Goal: Task Accomplishment & Management: Complete application form

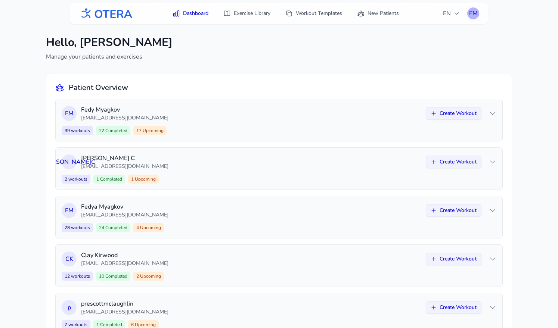
click at [475, 12] on div "FM" at bounding box center [473, 13] width 12 height 12
click at [438, 40] on link "Logout" at bounding box center [438, 43] width 84 height 13
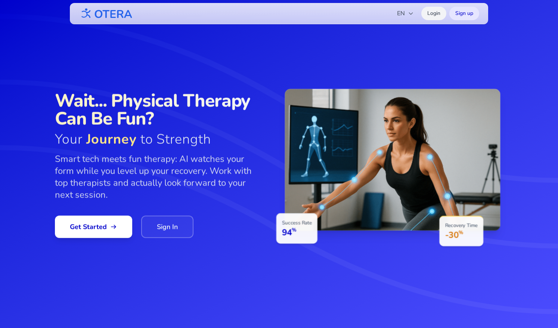
click at [430, 16] on link "Login" at bounding box center [433, 13] width 25 height 13
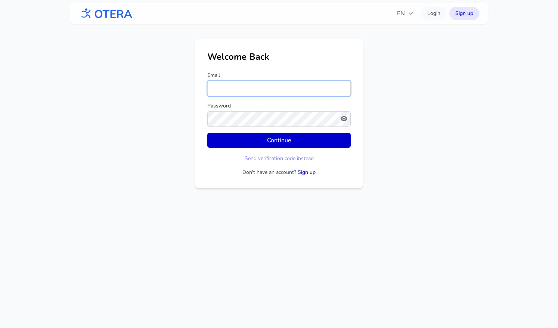
click at [239, 87] on input "Email" at bounding box center [278, 89] width 143 height 16
type input "**********"
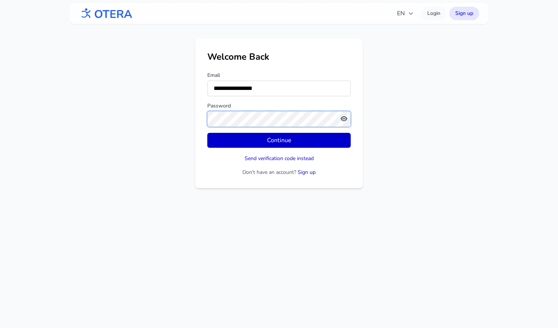
click at [207, 133] on button "Continue" at bounding box center [278, 140] width 143 height 15
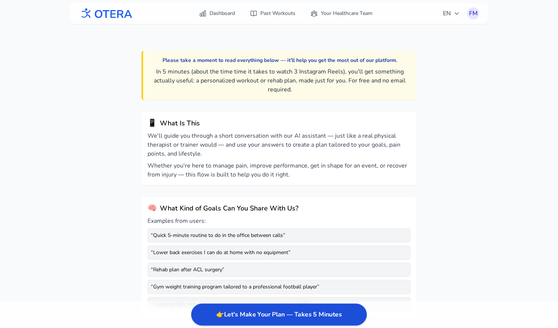
click at [264, 311] on button "👉 Let's Make Your Plan — Takes 5 Minutes" at bounding box center [279, 315] width 176 height 22
click at [284, 316] on button "👉 Let's Make Your Plan — Takes 5 Minutes" at bounding box center [279, 315] width 176 height 22
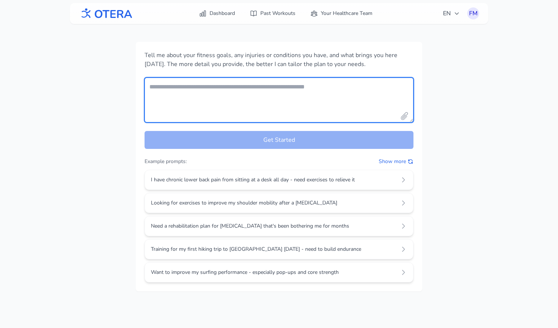
click at [260, 91] on textarea "Your fitness goals and conditions" at bounding box center [279, 100] width 269 height 45
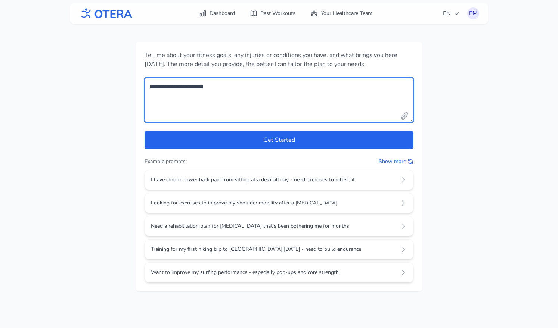
type textarea "**********"
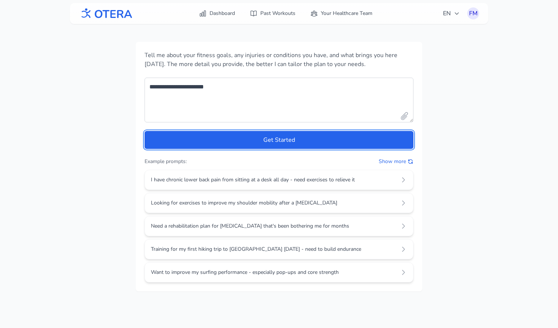
click at [145, 131] on button "Get Started" at bounding box center [279, 140] width 269 height 18
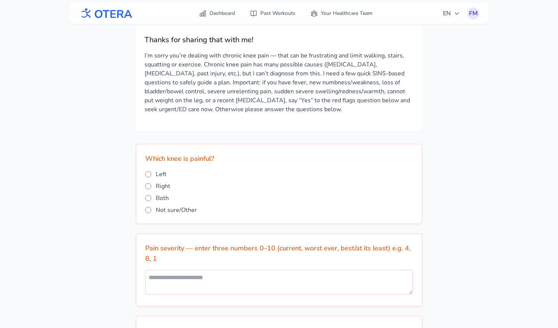
scroll to position [12, 0]
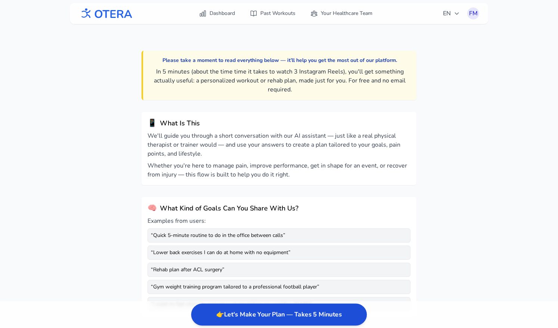
scroll to position [12, 0]
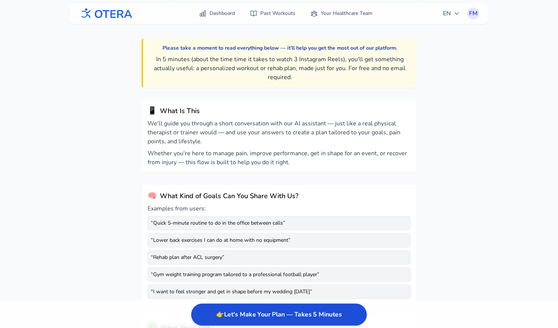
click at [251, 318] on button "👉 Let's Make Your Plan — Takes 5 Minutes" at bounding box center [279, 315] width 176 height 22
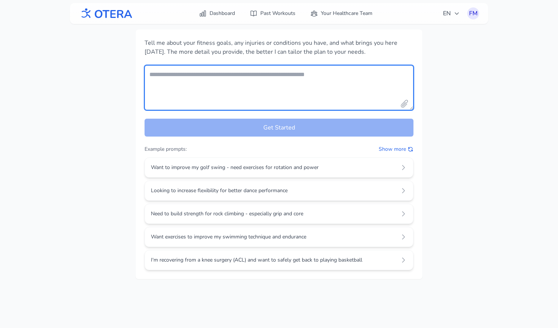
click at [218, 92] on textarea "Your fitness goals and conditions" at bounding box center [279, 87] width 269 height 45
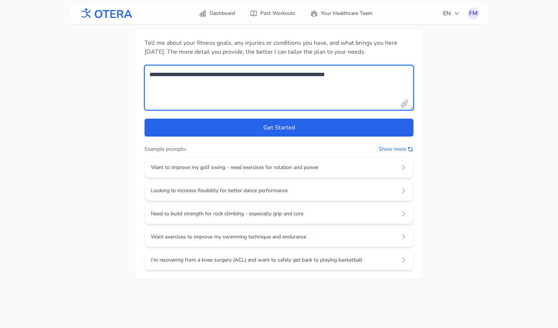
type textarea "**********"
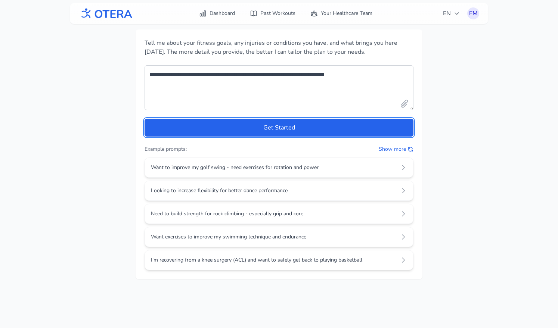
click at [145, 119] on button "Get Started" at bounding box center [279, 128] width 269 height 18
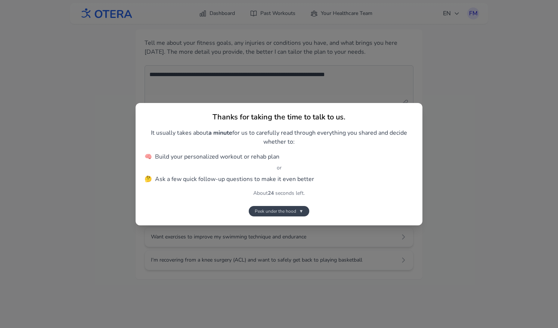
click at [294, 214] on button "Peek under the hood ▼" at bounding box center [279, 211] width 61 height 10
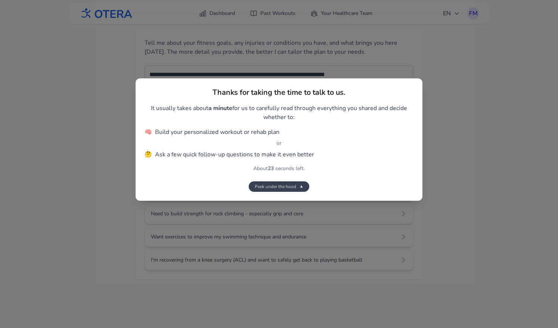
scroll to position [170, 0]
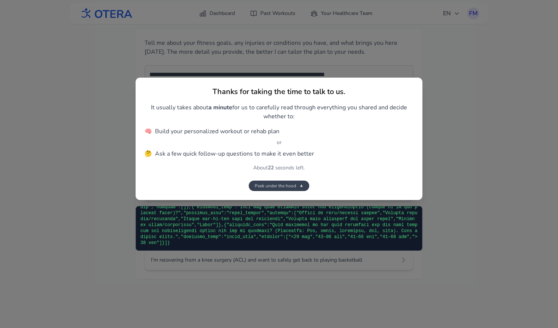
click at [294, 188] on span "Peek under the hood" at bounding box center [275, 186] width 41 height 6
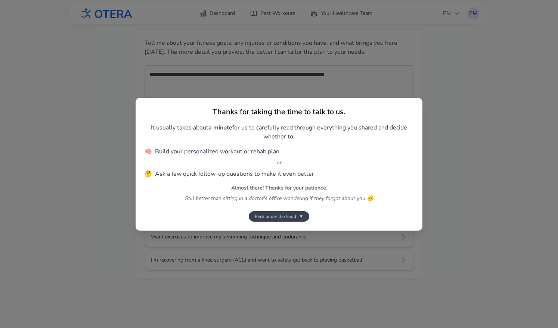
click at [291, 215] on span "Peek under the hood" at bounding box center [275, 217] width 41 height 6
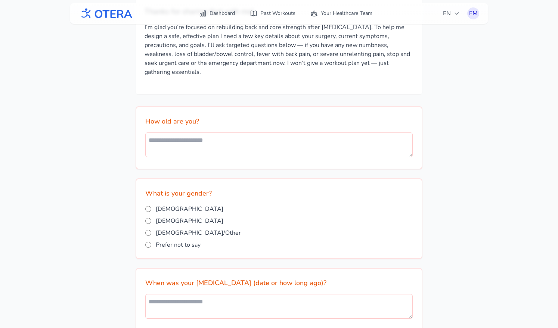
scroll to position [50, 0]
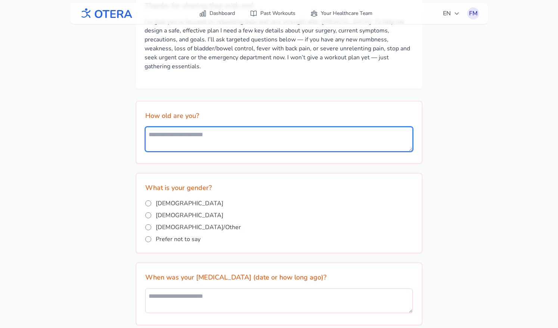
click at [237, 128] on textarea at bounding box center [279, 139] width 268 height 25
type textarea "*"
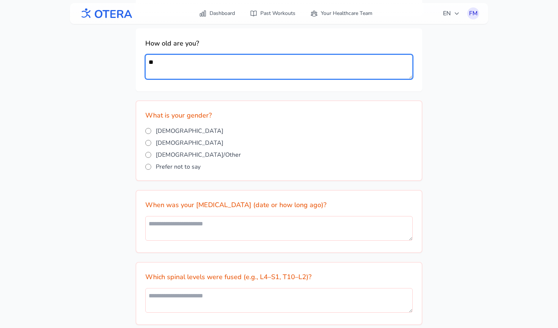
scroll to position [127, 0]
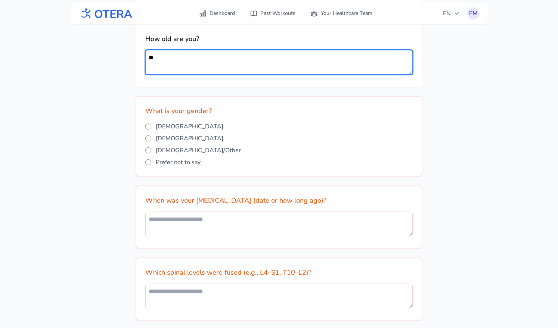
type textarea "**"
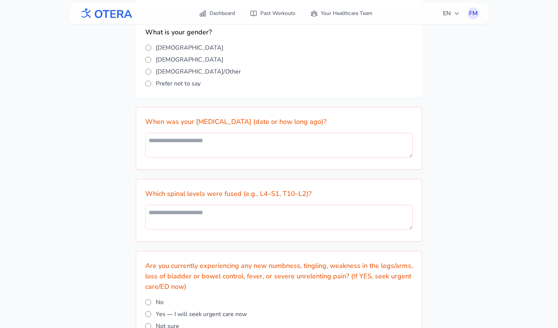
scroll to position [212, 0]
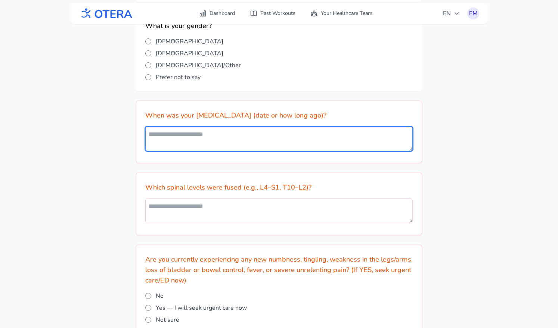
click at [170, 127] on textarea at bounding box center [279, 139] width 268 height 25
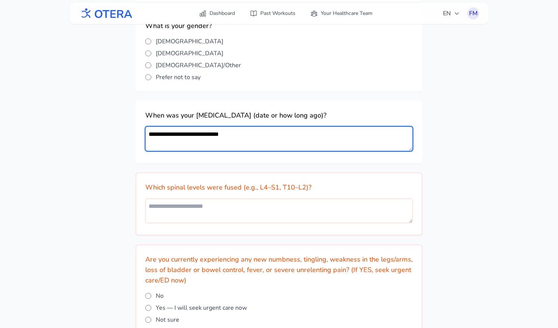
click at [203, 127] on textarea "**********" at bounding box center [279, 139] width 268 height 25
type textarea "**********"
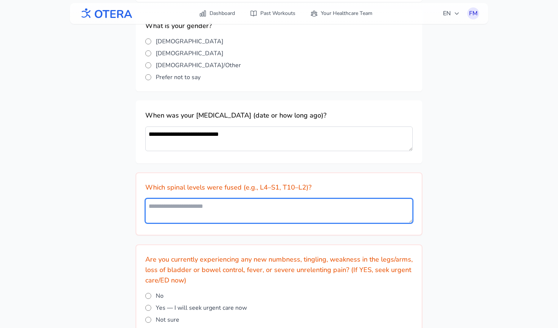
click at [247, 203] on textarea at bounding box center [279, 211] width 268 height 25
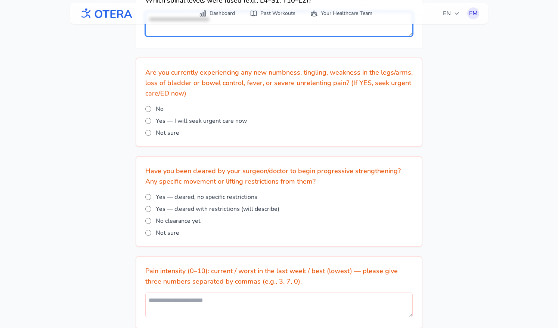
scroll to position [402, 0]
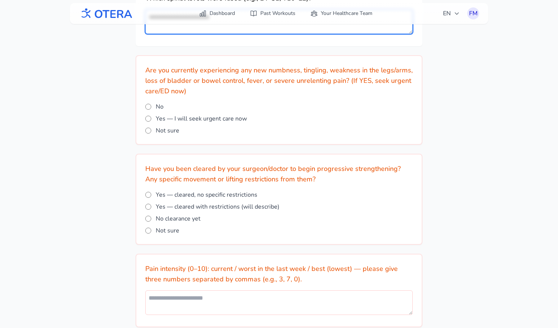
type textarea "**********"
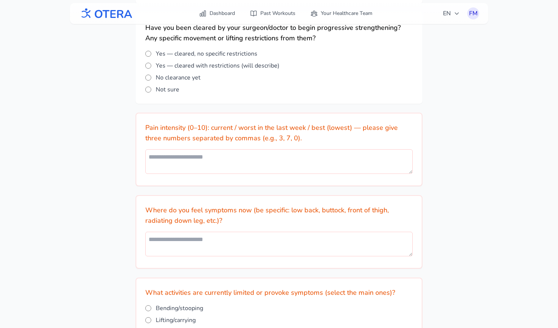
scroll to position [546, 0]
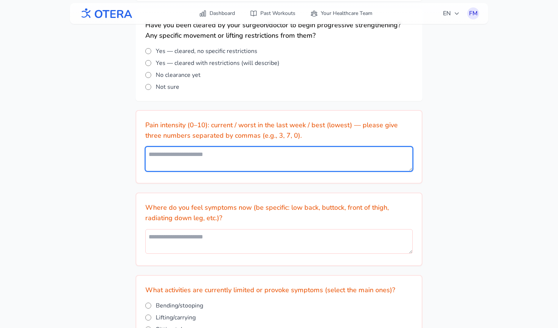
click at [178, 147] on textarea at bounding box center [279, 159] width 268 height 25
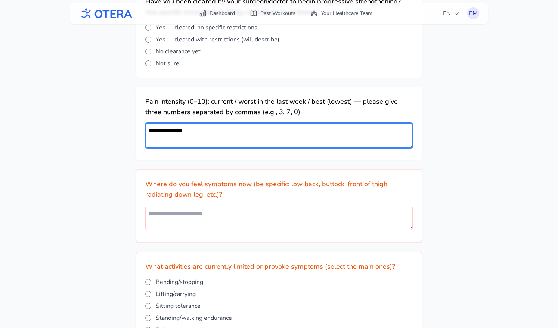
scroll to position [570, 0]
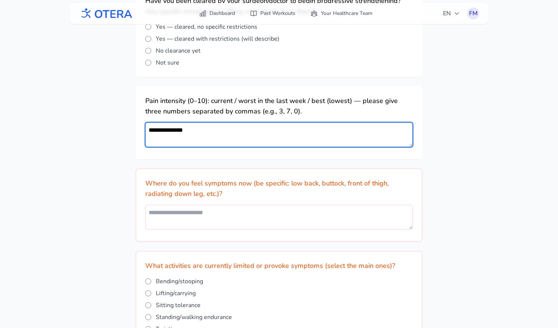
type textarea "**********"
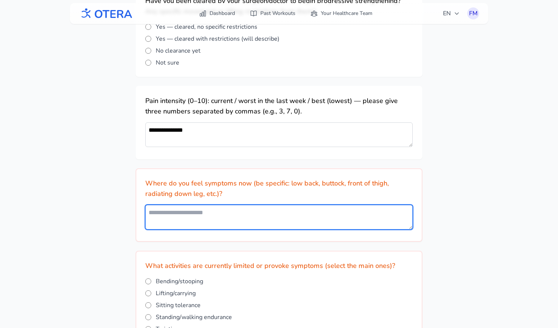
click at [192, 205] on textarea at bounding box center [279, 217] width 268 height 25
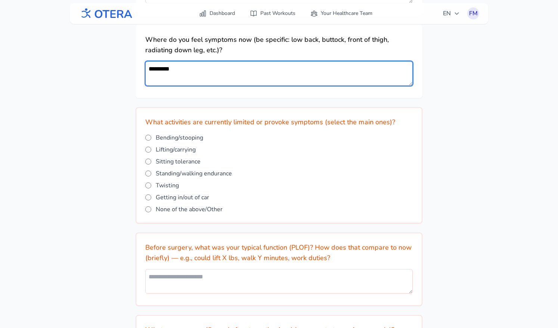
scroll to position [717, 0]
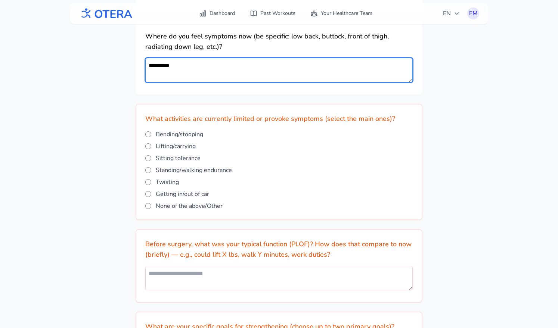
type textarea "*********"
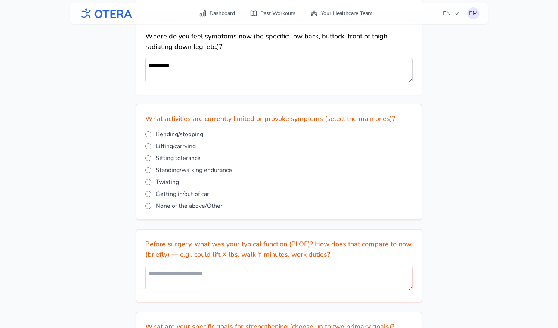
click at [211, 166] on span "Standing/walking endurance" at bounding box center [194, 170] width 76 height 9
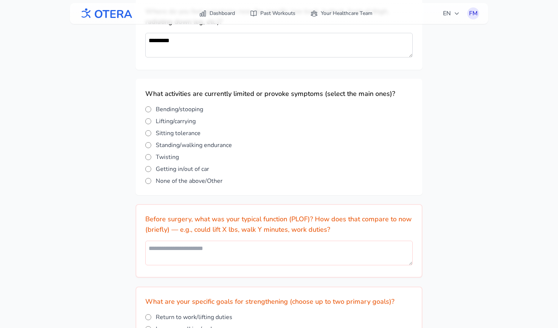
scroll to position [744, 0]
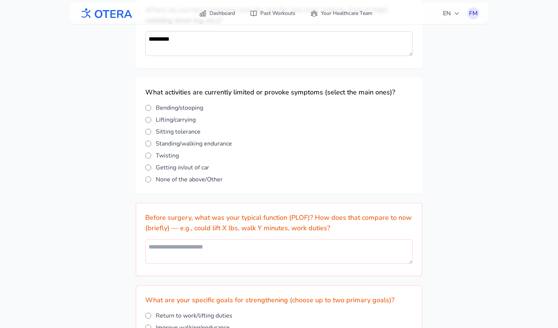
click at [175, 115] on span "Lifting/carrying" at bounding box center [176, 119] width 40 height 9
click at [174, 139] on span "Standing/walking endurance" at bounding box center [194, 143] width 76 height 9
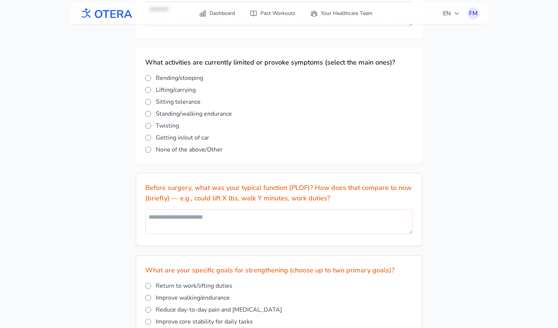
scroll to position [773, 0]
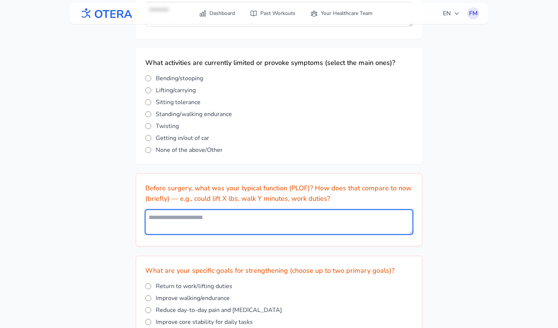
click at [175, 210] on textarea at bounding box center [279, 222] width 268 height 25
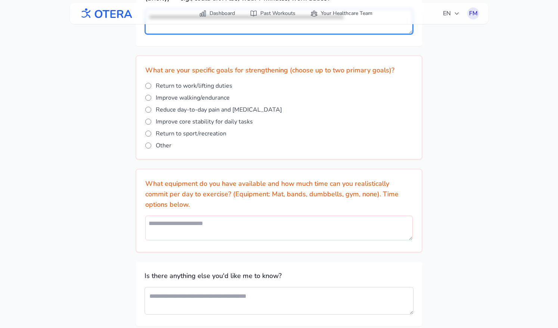
scroll to position [976, 0]
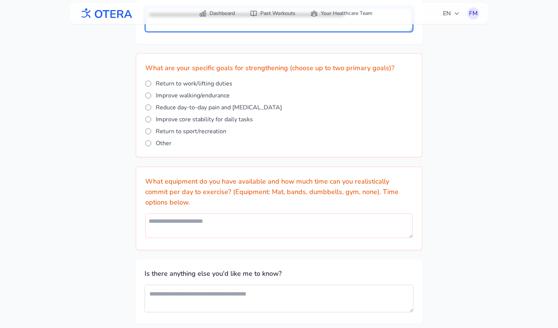
type textarea "**********"
click at [211, 91] on span "Improve walking/endurance" at bounding box center [193, 95] width 74 height 9
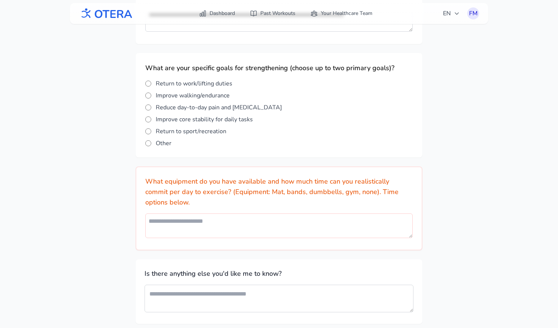
scroll to position [1020, 0]
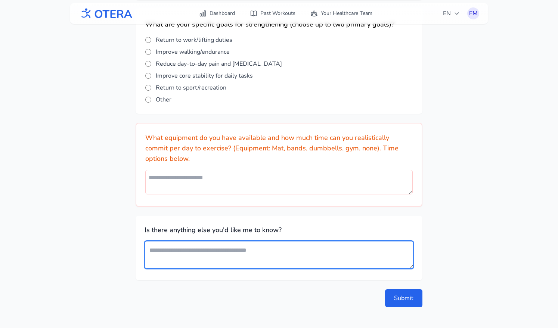
click at [215, 241] on textarea at bounding box center [279, 255] width 269 height 28
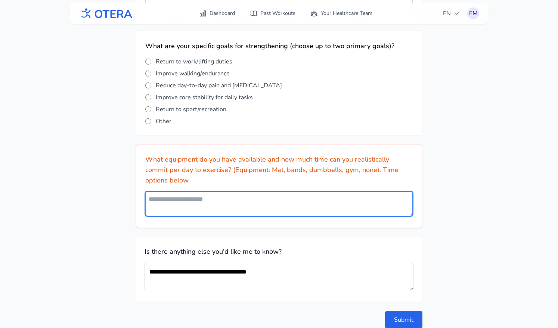
click at [219, 192] on textarea at bounding box center [279, 204] width 268 height 25
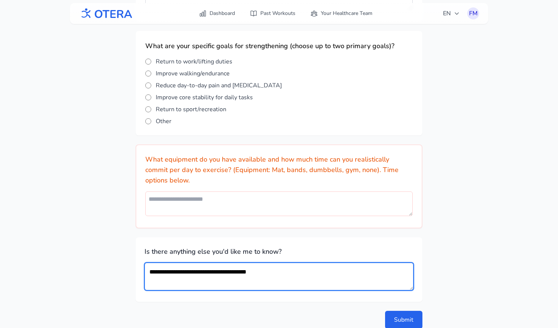
click at [267, 264] on textarea "**********" at bounding box center [279, 277] width 269 height 28
type textarea "**********"
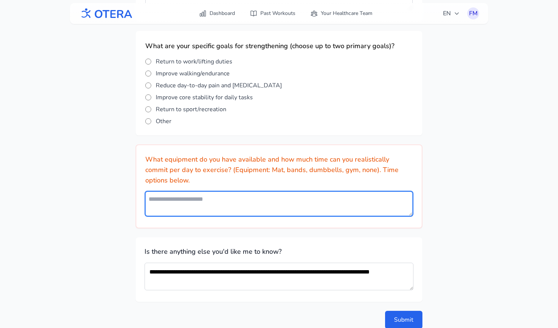
click at [192, 192] on textarea at bounding box center [279, 204] width 268 height 25
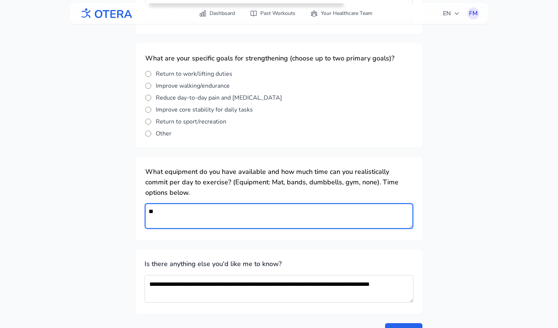
type textarea "*"
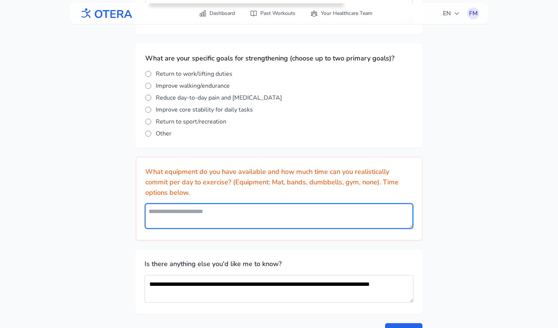
type textarea "*"
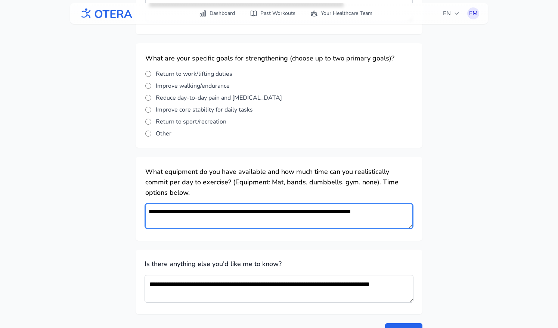
type textarea "**********"
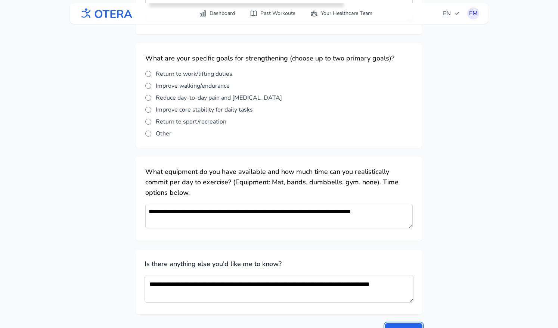
scroll to position [990, 0]
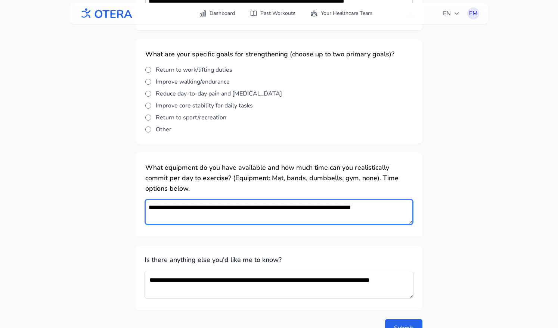
click at [392, 200] on textarea "**********" at bounding box center [279, 212] width 268 height 25
type textarea "**********"
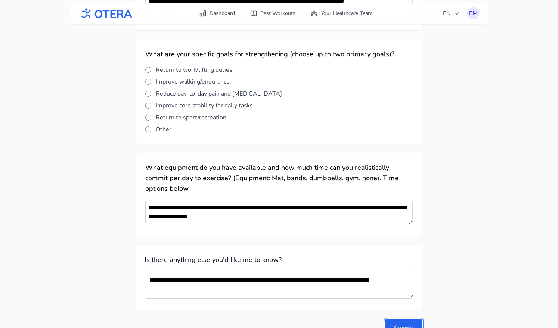
click at [385, 319] on button "Submit" at bounding box center [403, 328] width 37 height 18
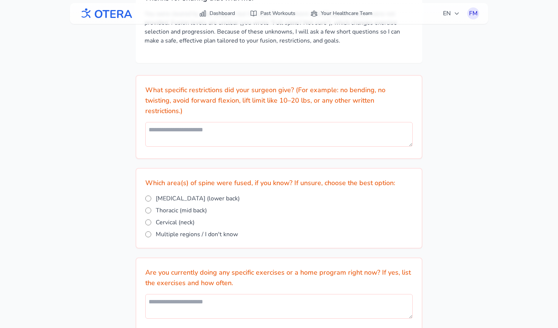
scroll to position [0, 0]
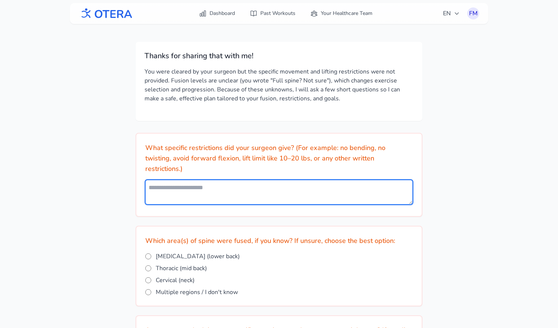
click at [160, 180] on textarea at bounding box center [279, 192] width 268 height 25
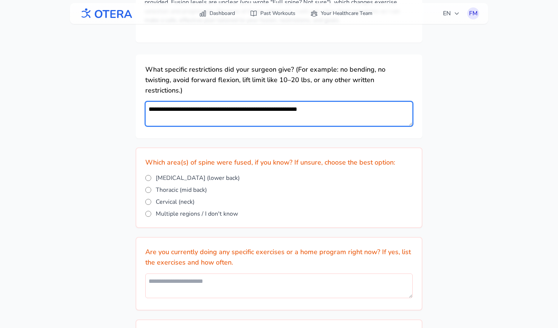
scroll to position [79, 0]
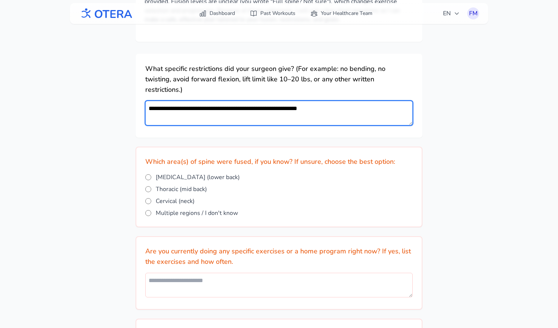
type textarea "**********"
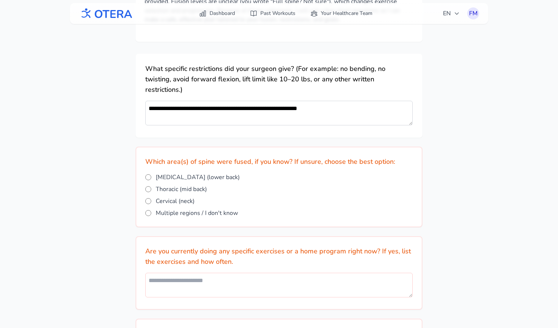
click at [170, 209] on span "Multiple regions / I don't know" at bounding box center [197, 213] width 82 height 9
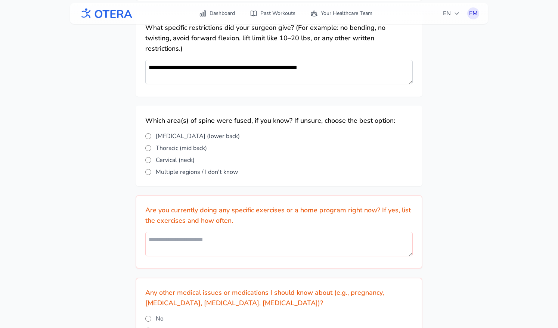
scroll to position [121, 0]
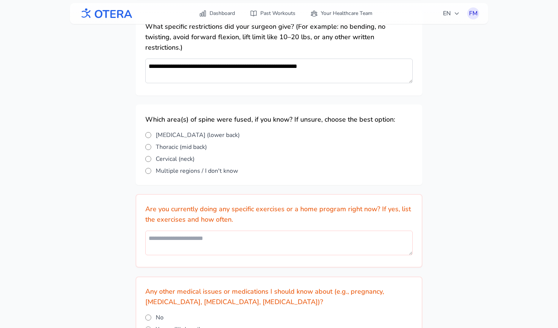
click at [175, 167] on span "Multiple regions / I don't know" at bounding box center [197, 171] width 82 height 9
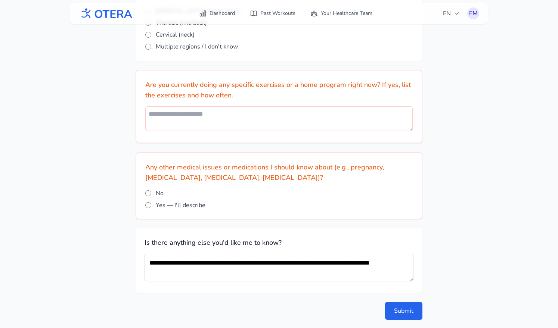
scroll to position [257, 0]
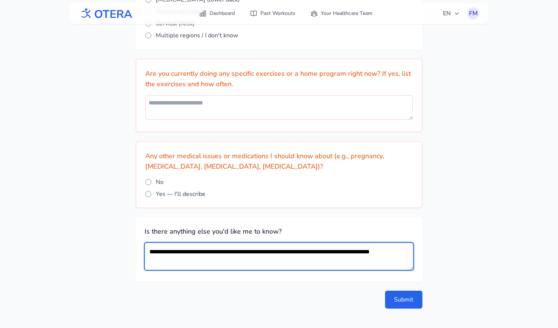
drag, startPoint x: 397, startPoint y: 242, endPoint x: 143, endPoint y: 242, distance: 254.1
click at [143, 242] on div "**********" at bounding box center [279, 249] width 287 height 65
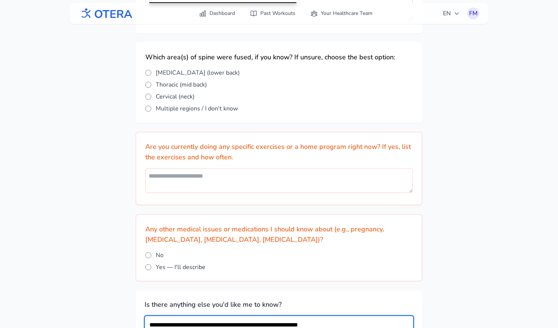
scroll to position [186, 0]
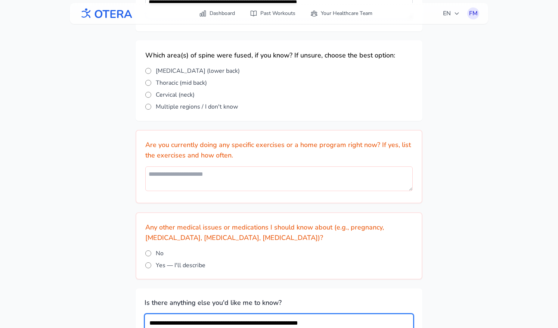
type textarea "**********"
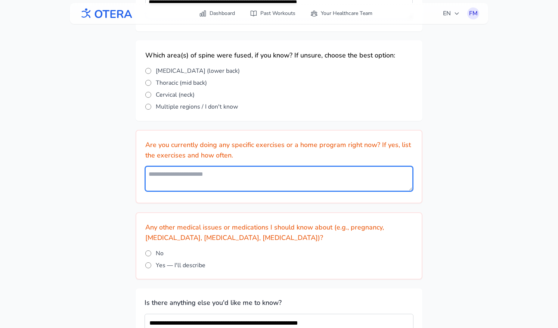
click at [267, 167] on textarea at bounding box center [279, 179] width 268 height 25
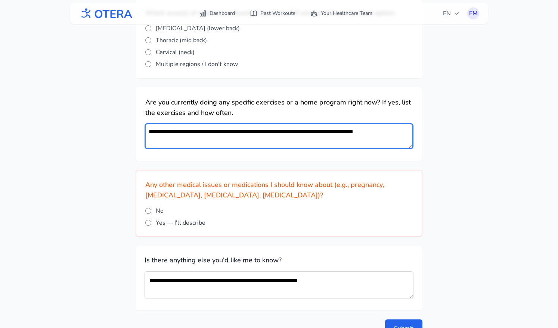
scroll to position [231, 0]
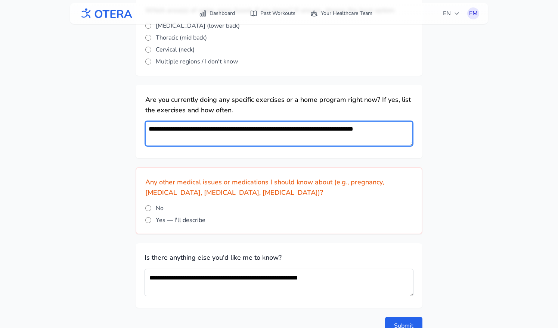
type textarea "**********"
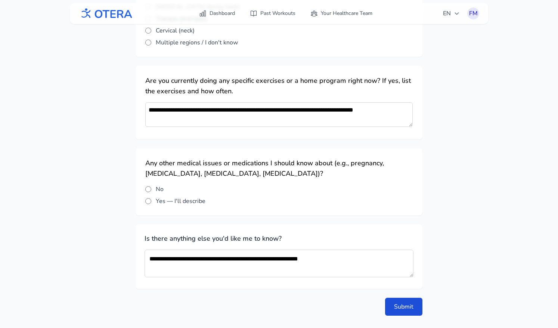
scroll to position [257, 0]
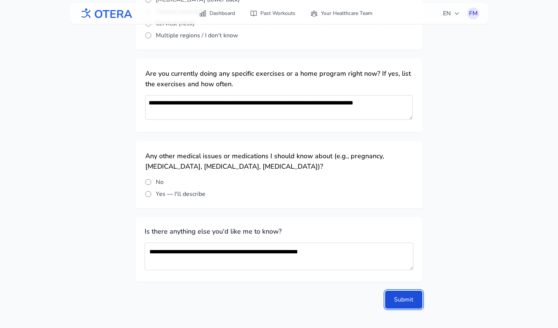
click at [402, 291] on button "Submit" at bounding box center [403, 300] width 37 height 18
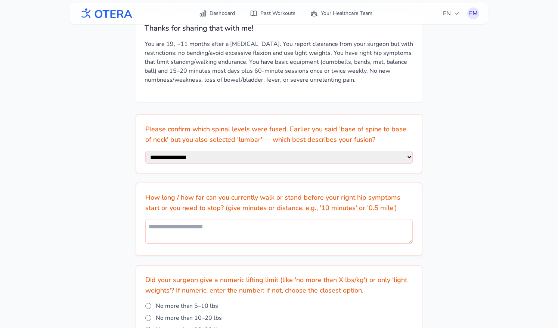
scroll to position [27, 0]
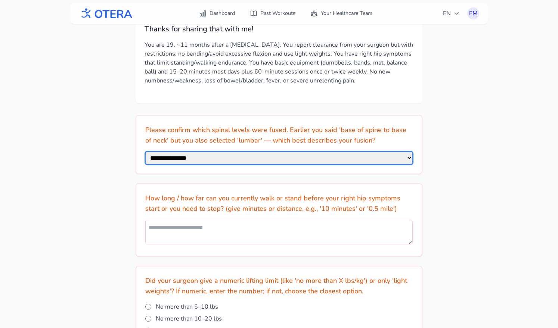
click at [407, 157] on select "**********" at bounding box center [279, 158] width 268 height 13
select select "**********"
click at [145, 152] on select "**********" at bounding box center [279, 158] width 268 height 13
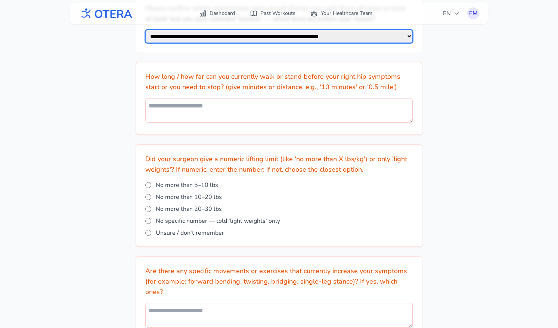
scroll to position [155, 0]
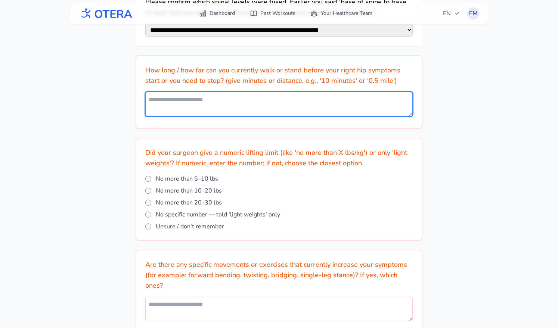
click at [299, 101] on textarea at bounding box center [279, 104] width 268 height 25
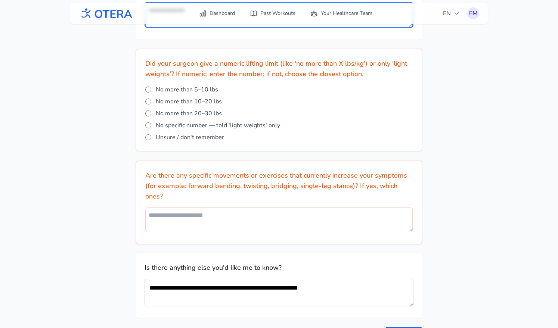
scroll to position [246, 0]
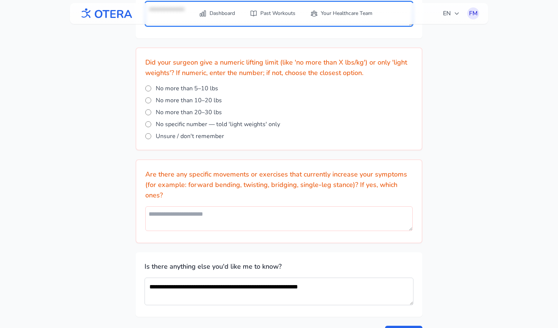
type textarea "**********"
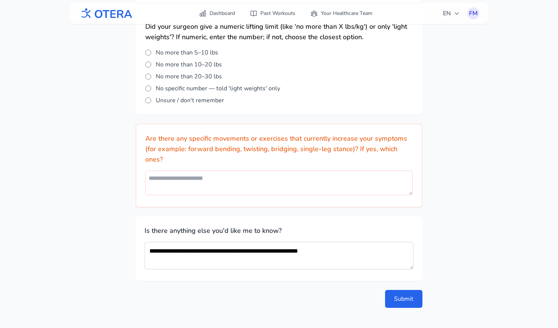
scroll to position [282, 0]
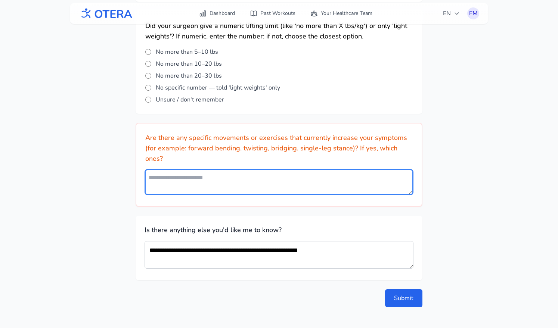
click at [265, 180] on textarea at bounding box center [279, 182] width 268 height 25
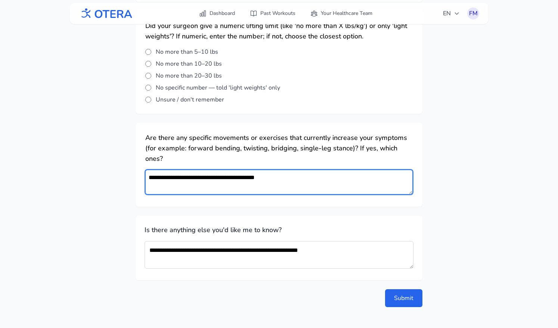
type textarea "**********"
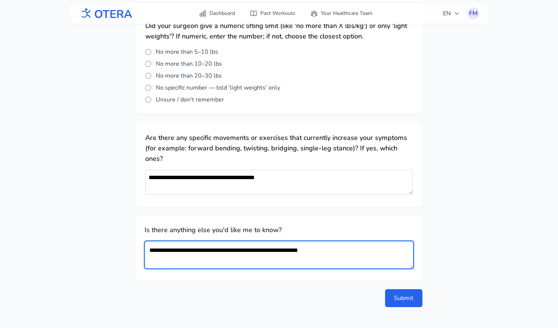
drag, startPoint x: 335, startPoint y: 251, endPoint x: 140, endPoint y: 234, distance: 195.8
click at [140, 234] on div "**********" at bounding box center [279, 248] width 287 height 65
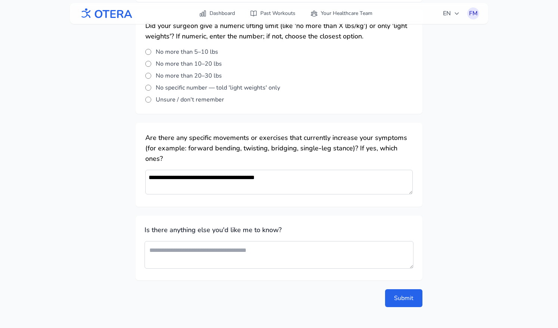
click at [429, 237] on div "**********" at bounding box center [279, 40] width 558 height 596
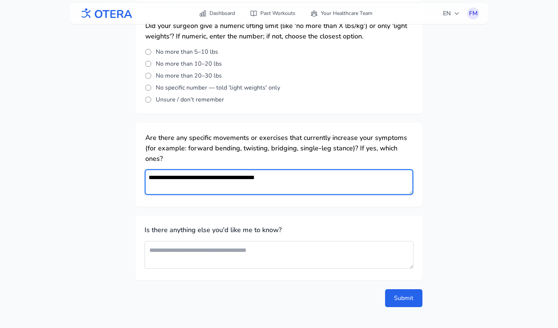
click at [291, 182] on textarea "**********" at bounding box center [279, 182] width 268 height 25
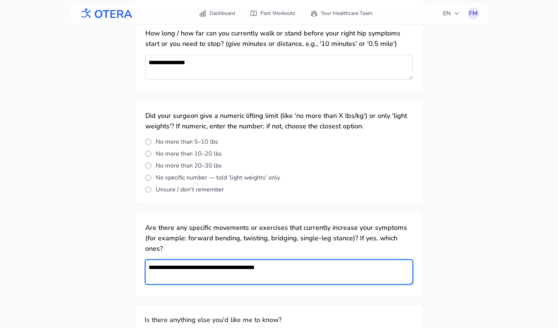
scroll to position [154, 0]
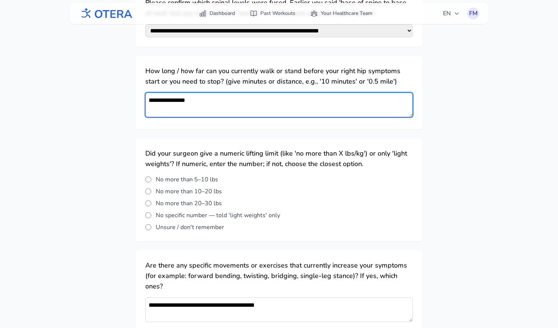
drag, startPoint x: 201, startPoint y: 103, endPoint x: 130, endPoint y: 95, distance: 71.4
click at [130, 95] on div "**********" at bounding box center [279, 168] width 558 height 596
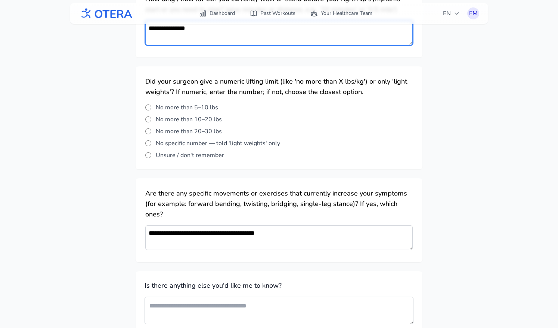
scroll to position [294, 0]
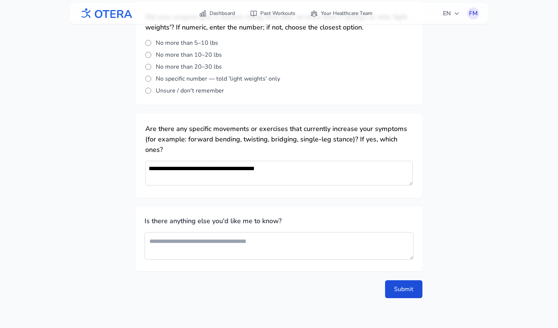
type textarea "**********"
click at [411, 286] on button "Submit" at bounding box center [403, 290] width 37 height 18
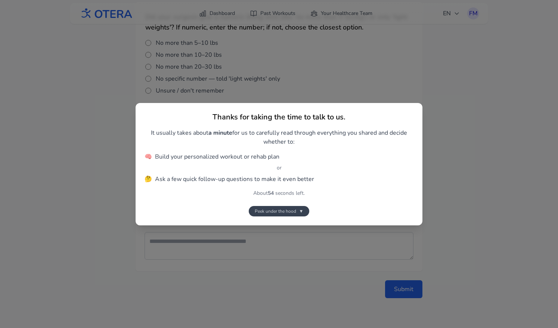
click at [300, 210] on span "▼" at bounding box center [301, 212] width 4 height 6
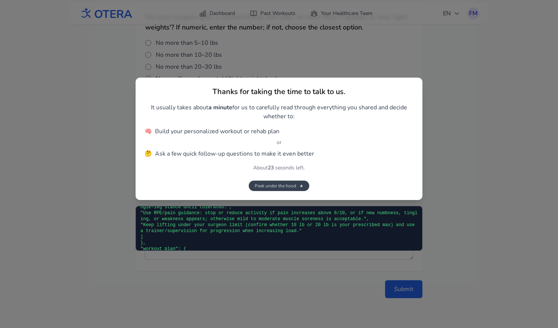
scroll to position [146, 0]
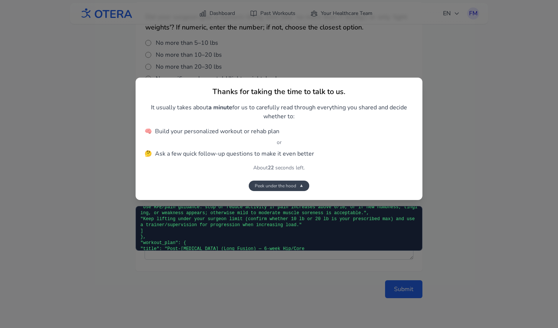
click at [294, 187] on span "Peek under the hood" at bounding box center [275, 186] width 41 height 6
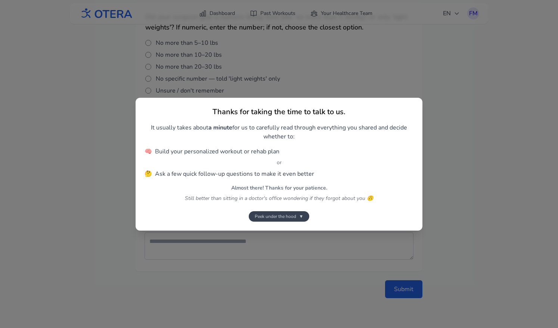
click at [302, 218] on span "▼" at bounding box center [301, 217] width 4 height 6
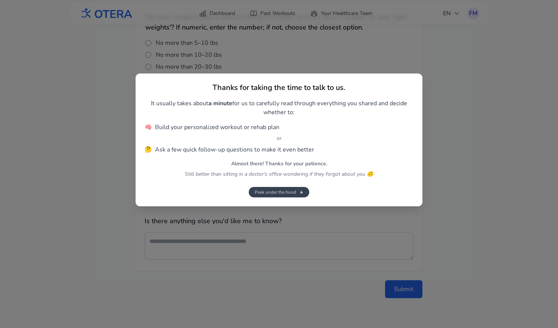
scroll to position [3865, 0]
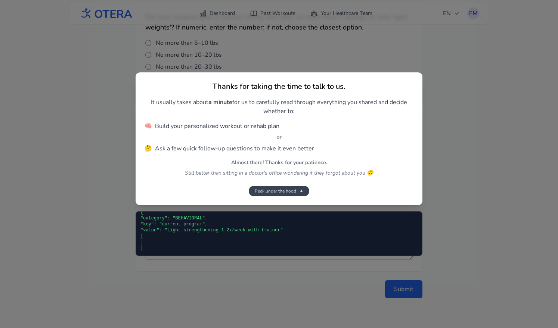
click at [302, 191] on span "▼" at bounding box center [301, 191] width 4 height 6
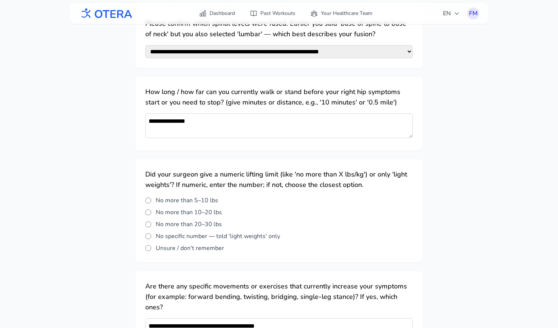
scroll to position [294, 0]
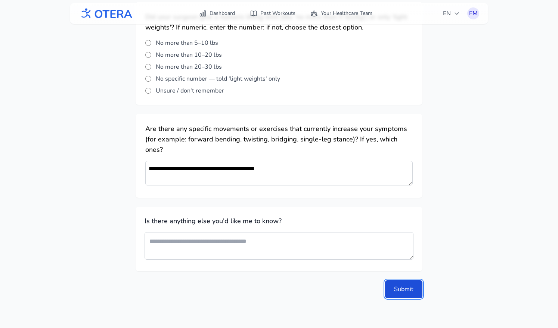
click at [401, 288] on button "Submit" at bounding box center [403, 290] width 37 height 18
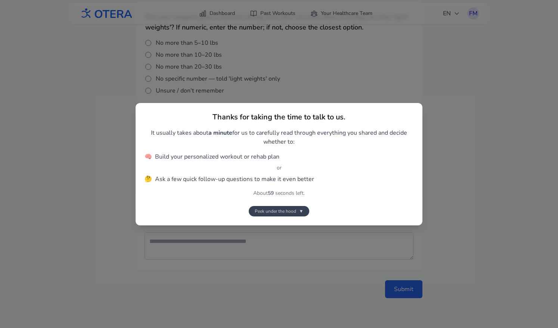
click at [293, 209] on span "Peek under the hood" at bounding box center [275, 212] width 41 height 6
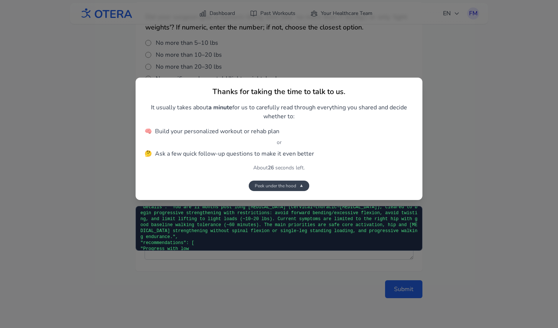
scroll to position [62, 0]
click at [294, 187] on span "Peek under the hood" at bounding box center [275, 186] width 41 height 6
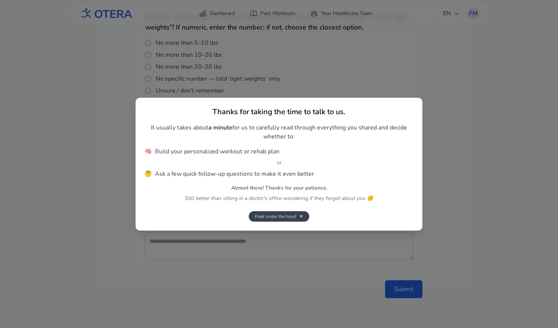
click at [297, 214] on button "Peek under the hood ▼" at bounding box center [279, 216] width 61 height 10
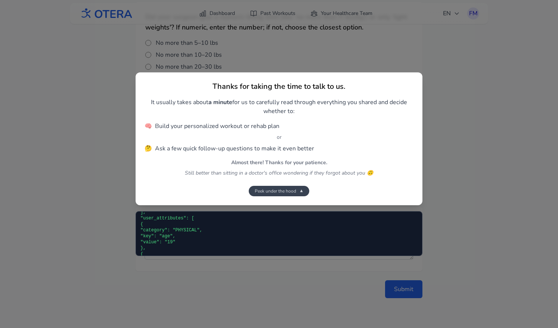
scroll to position [3255, 0]
click at [290, 194] on span "Peek under the hood" at bounding box center [275, 191] width 41 height 6
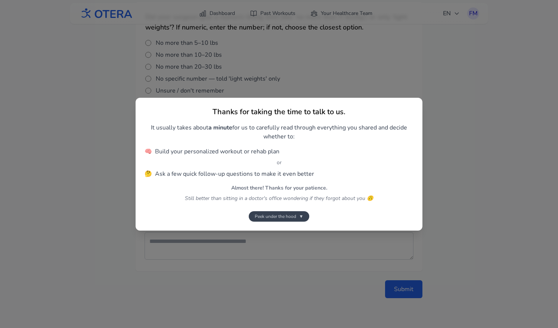
click at [295, 214] on span "Peek under the hood" at bounding box center [275, 217] width 41 height 6
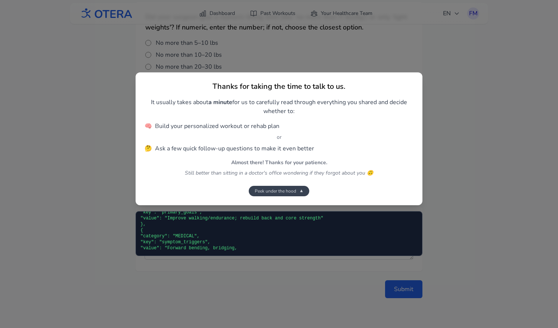
scroll to position [3548, 0]
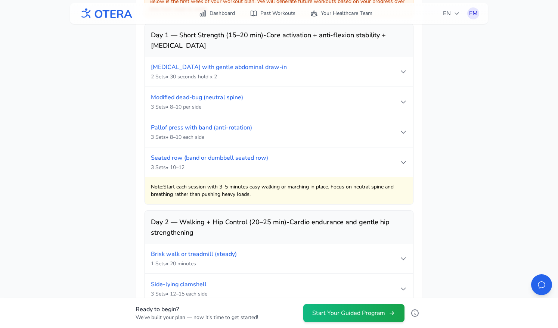
scroll to position [614, 0]
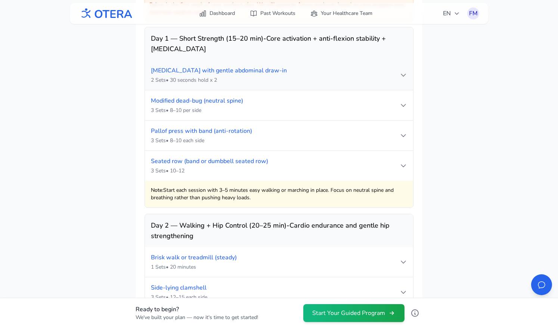
click at [403, 74] on icon at bounding box center [403, 74] width 7 height 7
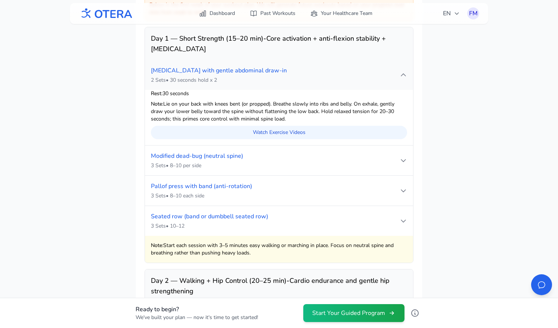
click at [403, 74] on icon at bounding box center [403, 75] width 4 height 2
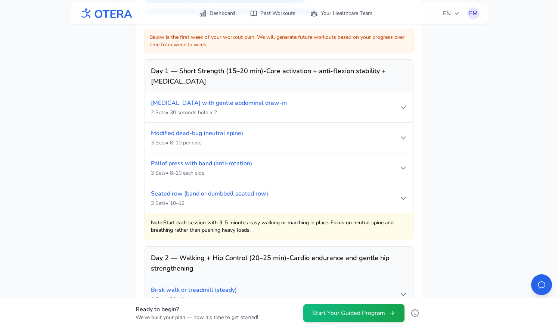
scroll to position [567, 0]
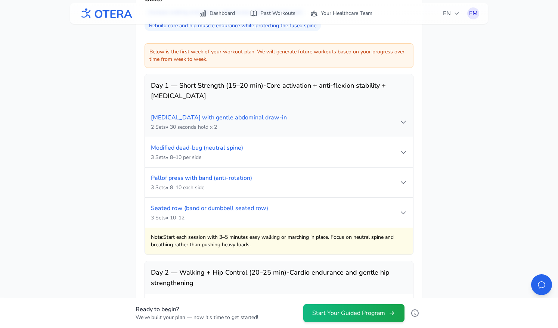
click at [404, 122] on icon at bounding box center [403, 121] width 7 height 7
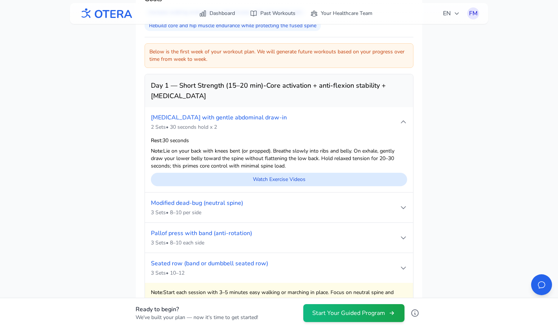
click at [280, 177] on link "Watch Exercise Videos" at bounding box center [279, 179] width 256 height 13
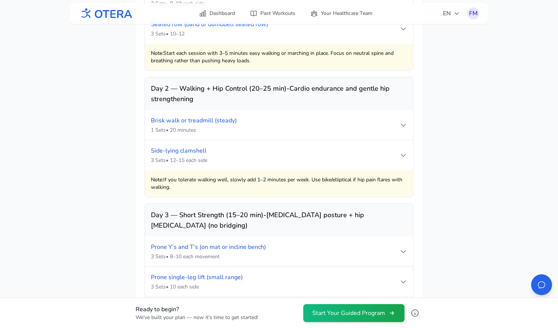
scroll to position [815, 0]
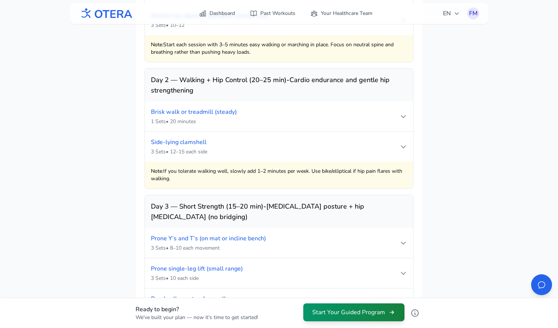
click at [332, 309] on button "Start Your Guided Program" at bounding box center [353, 313] width 101 height 18
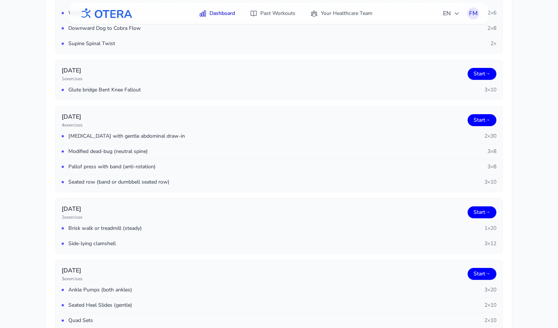
scroll to position [1050, 0]
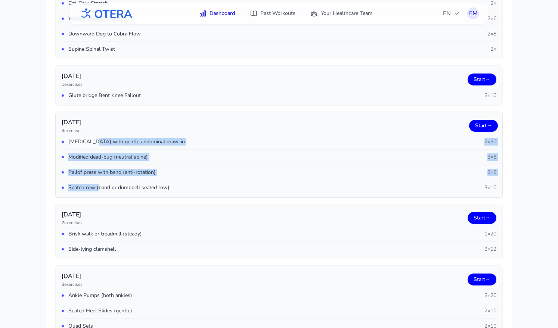
drag, startPoint x: 97, startPoint y: 142, endPoint x: 99, endPoint y: 185, distance: 43.1
click at [99, 185] on div "Diaphragmatic breathing with gentle abdominal draw‑in 2 × 30 Modified dead‑bug …" at bounding box center [279, 164] width 435 height 53
click at [112, 180] on div "Seated row (band or dumbbell seated row) 3 × 10" at bounding box center [279, 186] width 435 height 12
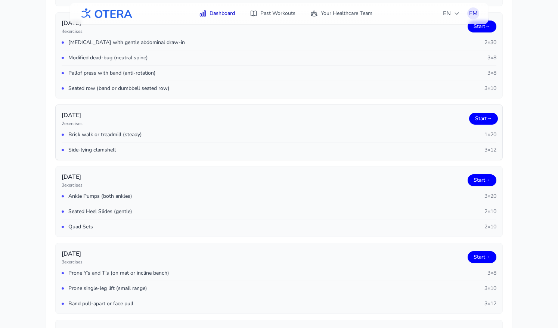
scroll to position [1151, 0]
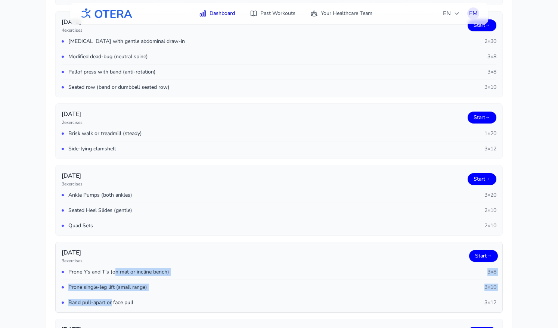
drag, startPoint x: 115, startPoint y: 272, endPoint x: 112, endPoint y: 302, distance: 30.4
click at [112, 302] on div "Prone Y’s and T’s (on mat or incline bench) 3 × 8 Prone single‑leg lift (small …" at bounding box center [279, 288] width 435 height 38
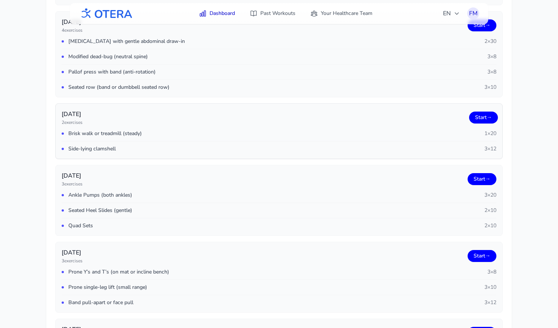
click at [104, 134] on span "Brisk walk or treadmill (steady)" at bounding box center [105, 133] width 74 height 7
drag, startPoint x: 104, startPoint y: 134, endPoint x: 104, endPoint y: 151, distance: 17.6
click at [104, 151] on div "Brisk walk or treadmill (steady) 1 × 20 Side‑lying clamshell 3 × 12" at bounding box center [279, 141] width 435 height 23
click at [102, 269] on span "Prone Y’s and T’s (on mat or incline bench)" at bounding box center [118, 272] width 101 height 7
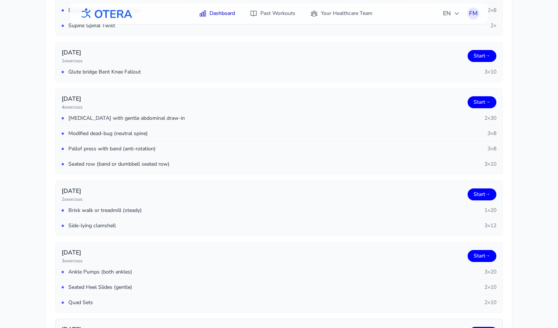
scroll to position [1069, 0]
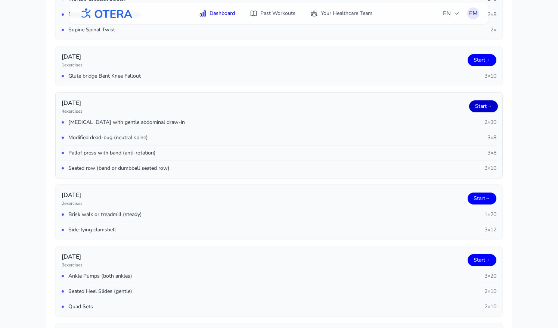
click at [484, 107] on link "Start →" at bounding box center [483, 107] width 29 height 12
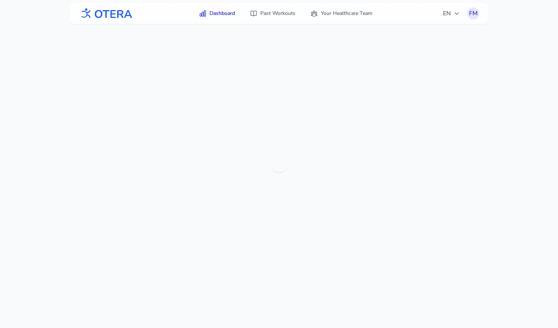
scroll to position [24, 0]
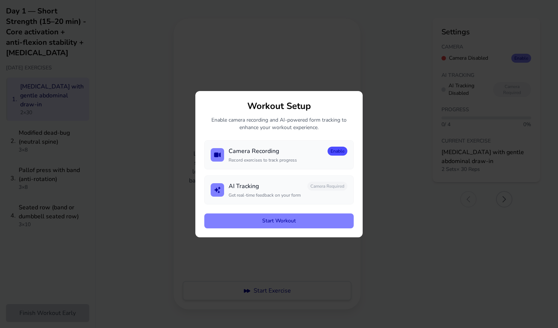
click at [337, 152] on button "Enable" at bounding box center [338, 151] width 20 height 9
click at [335, 186] on button "Enable" at bounding box center [338, 186] width 20 height 9
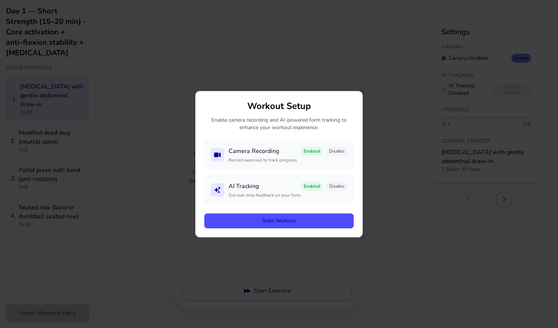
click at [275, 220] on button "Start Workout" at bounding box center [278, 221] width 149 height 15
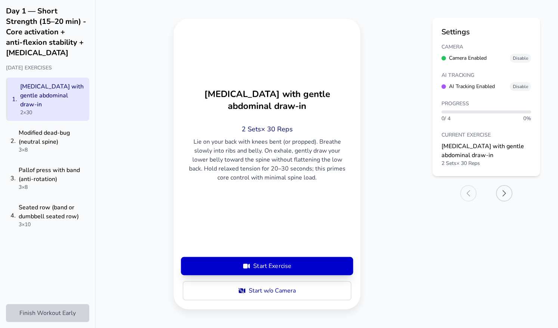
click at [267, 261] on button "Start Exercise" at bounding box center [267, 266] width 169 height 18
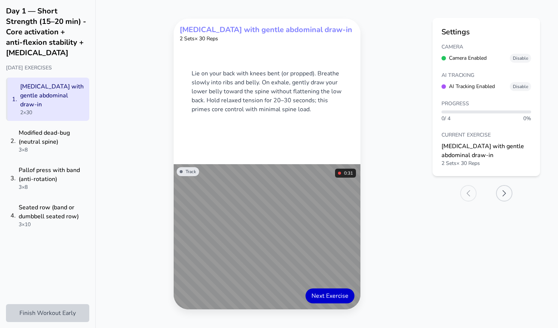
click at [330, 297] on button "Next Exercise" at bounding box center [330, 296] width 49 height 15
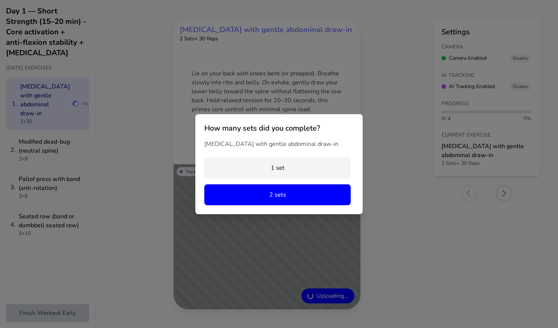
click at [299, 202] on button "2 sets" at bounding box center [277, 195] width 146 height 21
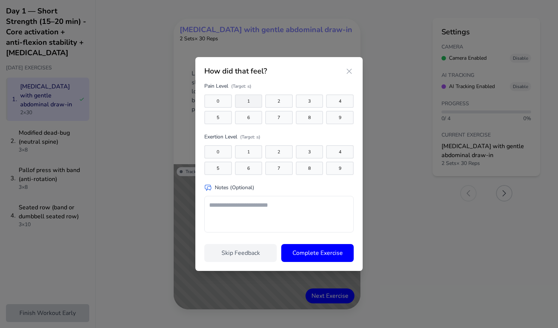
click at [254, 103] on button "1" at bounding box center [249, 101] width 28 height 13
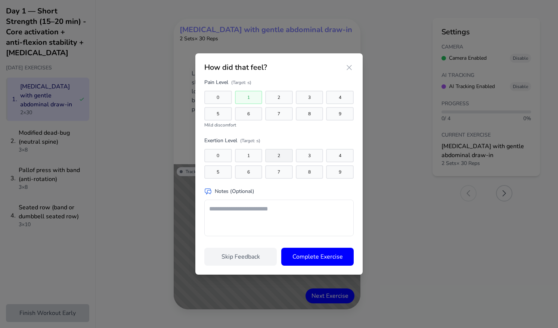
click at [275, 158] on button "2" at bounding box center [279, 155] width 28 height 13
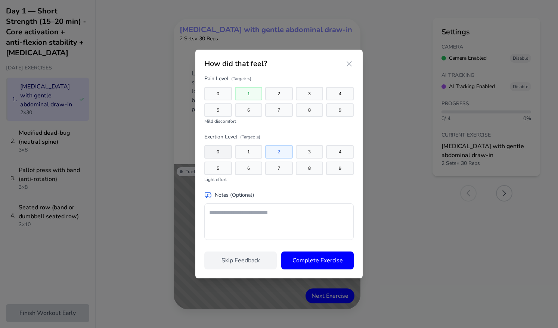
click at [216, 153] on button "0" at bounding box center [218, 151] width 28 height 13
click at [314, 91] on button "3" at bounding box center [310, 93] width 28 height 13
click at [325, 259] on button "Complete Exercise" at bounding box center [317, 261] width 72 height 18
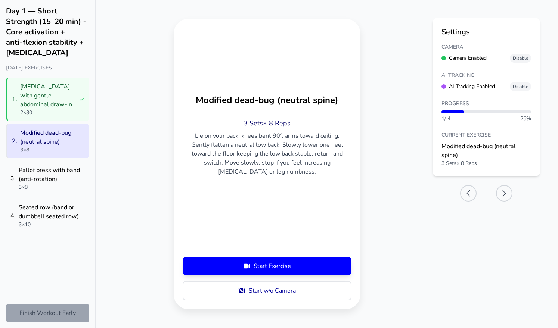
click at [61, 311] on button "Finish Workout Early" at bounding box center [47, 314] width 83 height 18
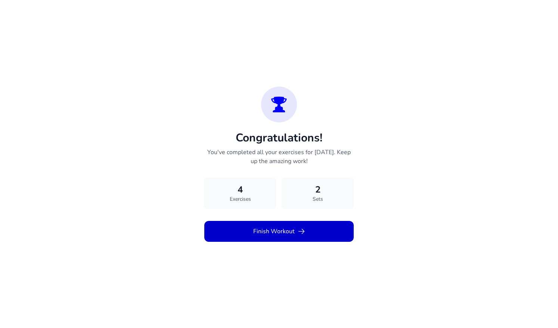
click at [259, 232] on button "Finish Workout" at bounding box center [278, 231] width 149 height 21
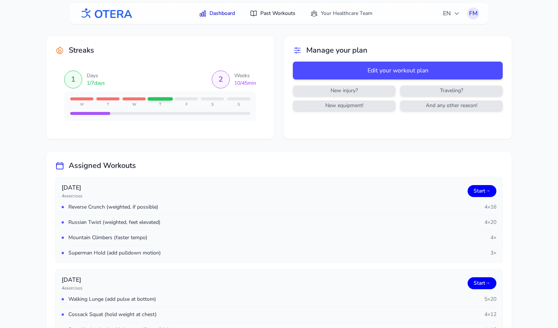
click at [272, 11] on link "Past Workouts" at bounding box center [273, 13] width 55 height 13
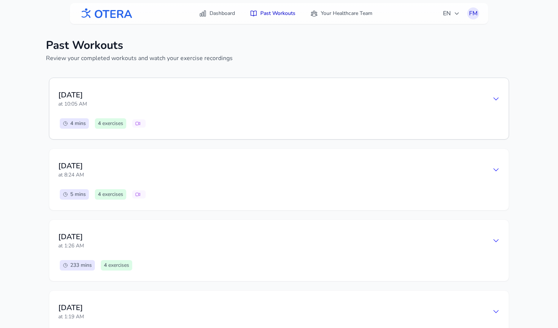
click at [284, 108] on div "Thursday, September 4 at 10:05 AM" at bounding box center [279, 99] width 442 height 24
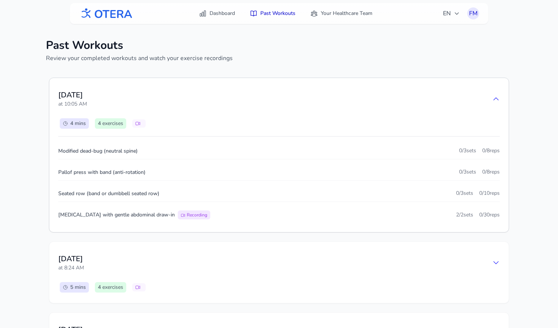
click at [204, 213] on button "Recording" at bounding box center [194, 215] width 33 height 9
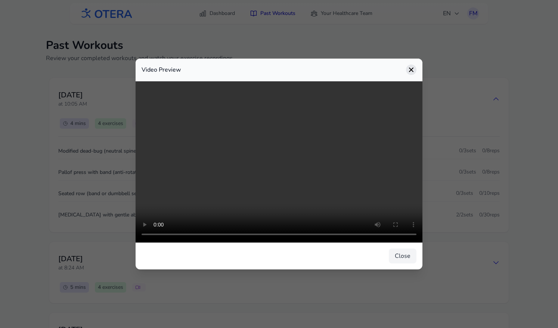
click at [411, 72] on icon at bounding box center [411, 69] width 7 height 7
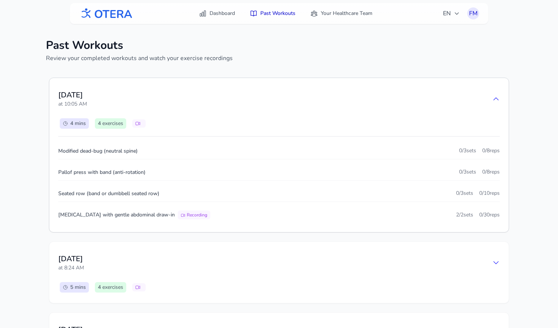
click at [494, 100] on icon at bounding box center [495, 98] width 7 height 7
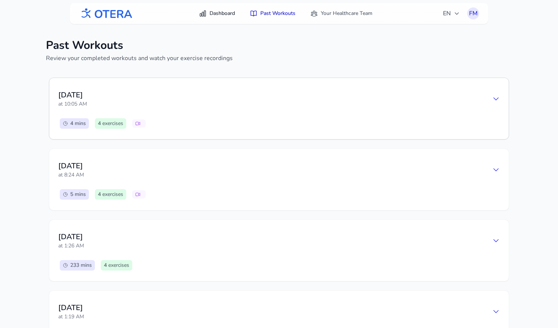
click at [221, 12] on link "Dashboard" at bounding box center [217, 13] width 45 height 13
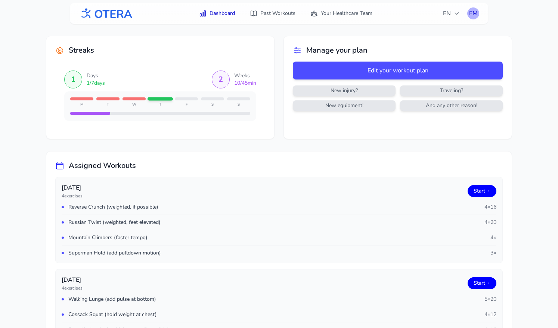
click at [475, 14] on div "FM" at bounding box center [473, 13] width 12 height 12
click at [419, 31] on link "Profile" at bounding box center [438, 30] width 84 height 13
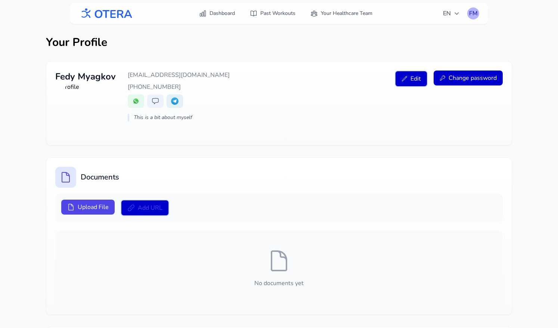
click at [474, 13] on div "FM" at bounding box center [473, 13] width 12 height 12
click at [421, 43] on link "Logout" at bounding box center [438, 43] width 84 height 13
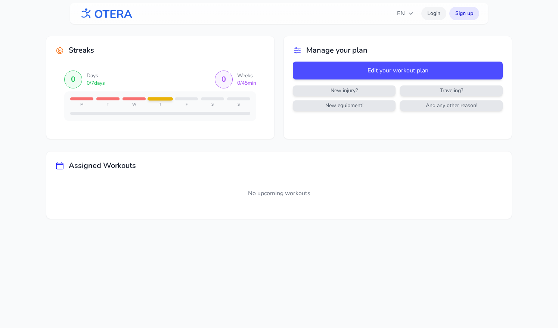
click at [433, 13] on link "Login" at bounding box center [433, 13] width 25 height 13
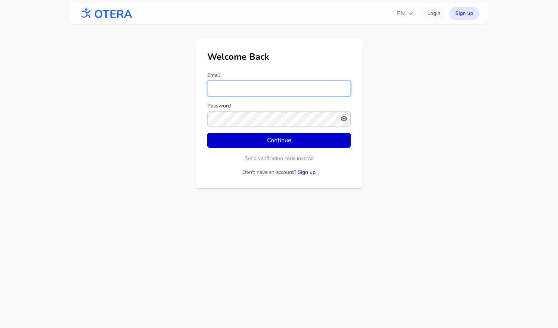
click at [246, 87] on input "Email" at bounding box center [278, 89] width 143 height 16
type input "**********"
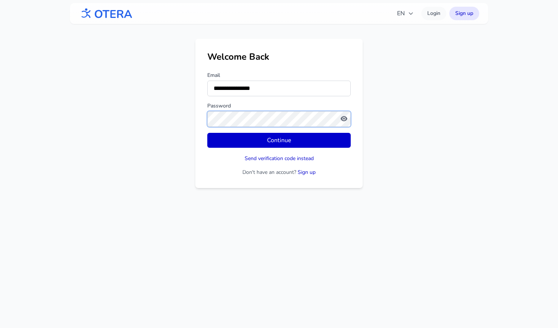
click at [207, 133] on button "Continue" at bounding box center [278, 140] width 143 height 15
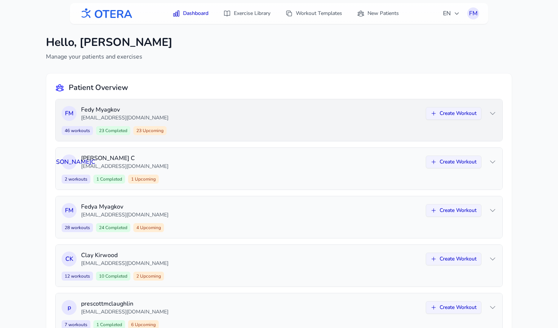
click at [493, 115] on icon at bounding box center [492, 113] width 7 height 7
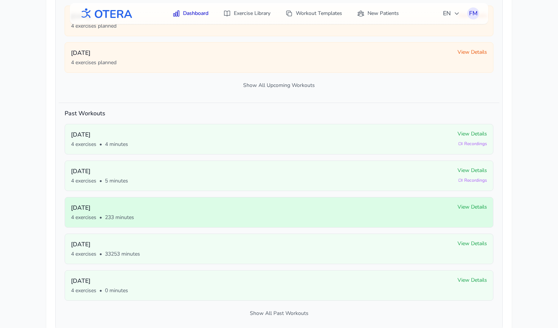
scroll to position [277, 0]
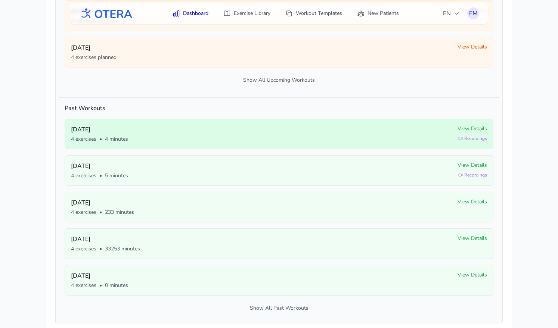
click at [474, 128] on span "View Details" at bounding box center [473, 128] width 30 height 7
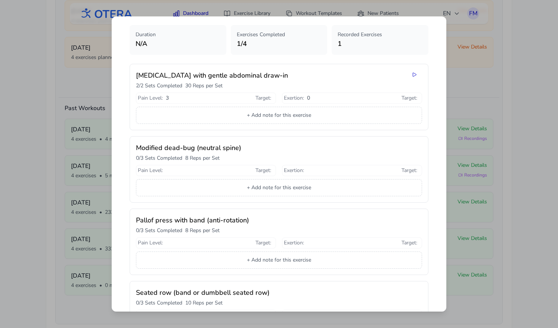
scroll to position [29, 0]
drag, startPoint x: 145, startPoint y: 96, endPoint x: 312, endPoint y: 97, distance: 167.0
click at [312, 97] on div "Pain Level : 3 Target : Exertion : 0 Target :" at bounding box center [279, 97] width 286 height 11
click at [312, 97] on div "Exertion : 0 Target :" at bounding box center [352, 97] width 136 height 7
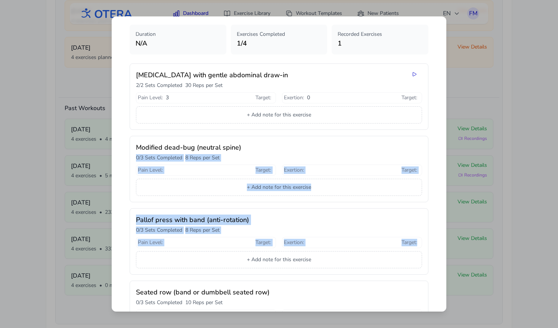
drag, startPoint x: 133, startPoint y: 158, endPoint x: 186, endPoint y: 249, distance: 105.2
click at [186, 249] on div "Diaphragmatic breathing with gentle abdominal draw‑in 2 / 2 Sets Completed 30 R…" at bounding box center [279, 206] width 299 height 284
click at [175, 229] on p "0 / 3 Sets Completed" at bounding box center [159, 230] width 46 height 7
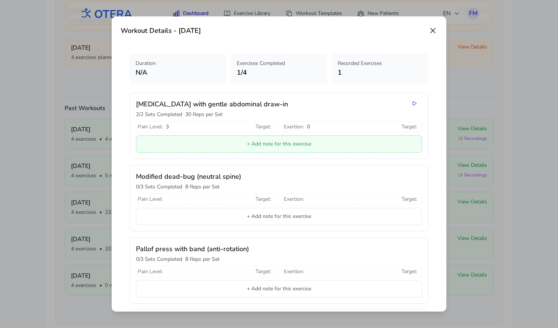
scroll to position [132, 0]
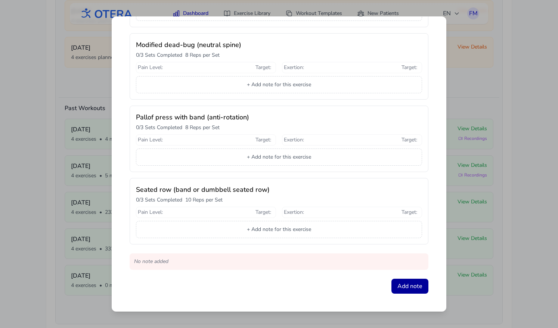
click at [416, 286] on button "Add note" at bounding box center [410, 286] width 37 height 15
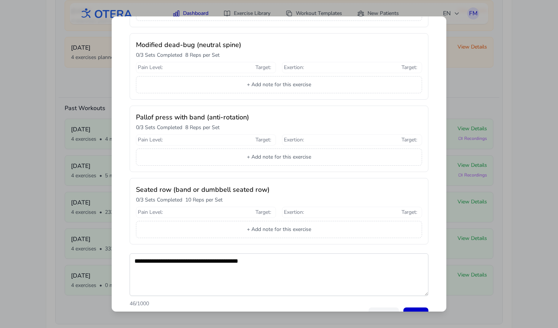
scroll to position [170, 0]
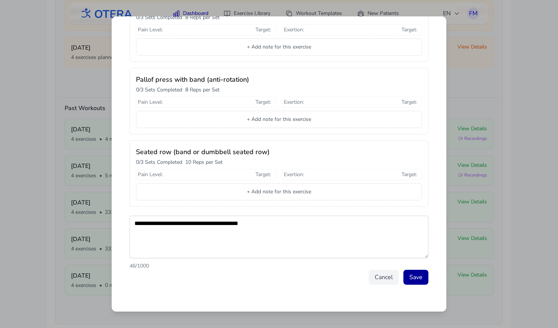
type textarea "**********"
click at [415, 279] on button "Save" at bounding box center [416, 277] width 25 height 15
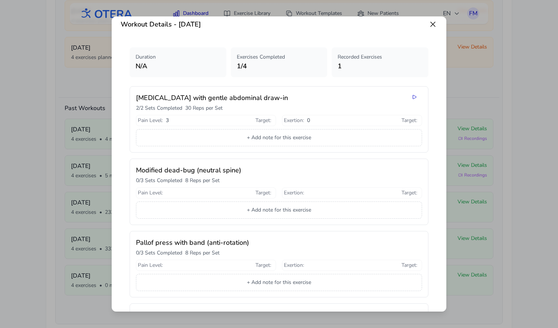
scroll to position [0, 0]
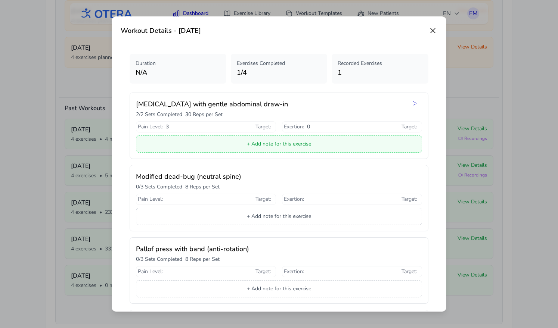
click at [266, 141] on button "+ Add note for this exercise" at bounding box center [279, 144] width 286 height 17
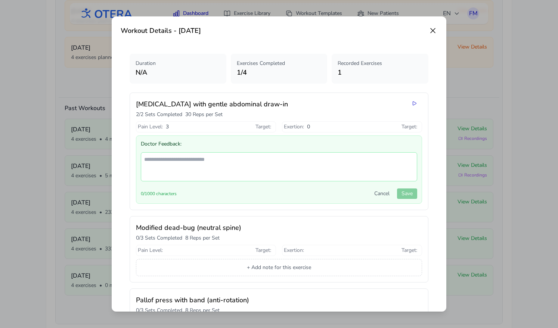
click at [199, 160] on textarea at bounding box center [279, 166] width 277 height 29
type textarea "**********"
click at [407, 195] on button "Save" at bounding box center [407, 194] width 20 height 10
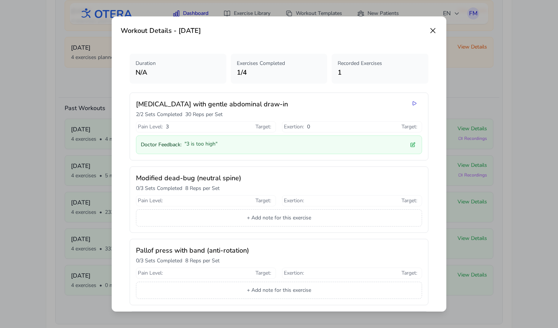
click at [433, 30] on icon at bounding box center [433, 30] width 4 height 4
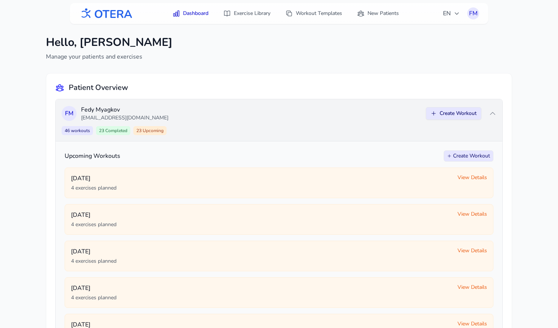
click at [447, 115] on button "Create Workout" at bounding box center [454, 113] width 56 height 13
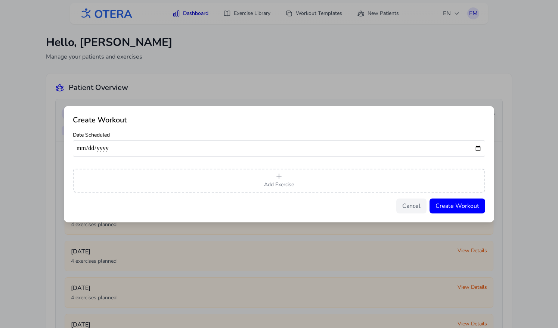
click at [478, 152] on input "date" at bounding box center [279, 148] width 413 height 16
type input "**********"
click at [275, 181] on span "Add Exercise" at bounding box center [279, 184] width 30 height 7
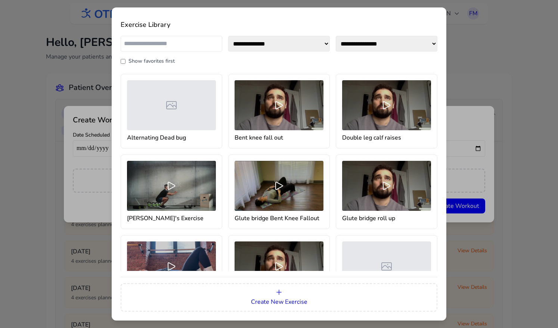
click at [471, 98] on div "**********" at bounding box center [279, 164] width 558 height 328
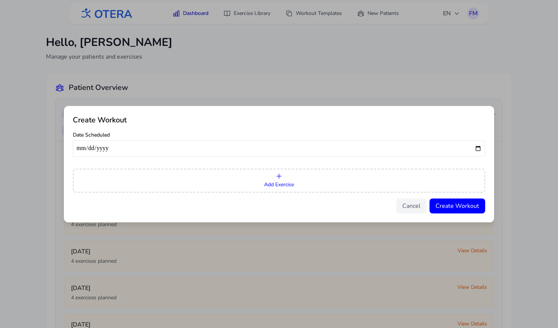
click at [352, 182] on button "Add Exercise" at bounding box center [279, 181] width 413 height 24
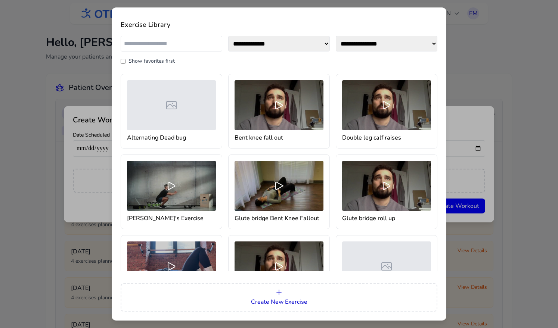
click at [164, 190] on div at bounding box center [171, 186] width 89 height 50
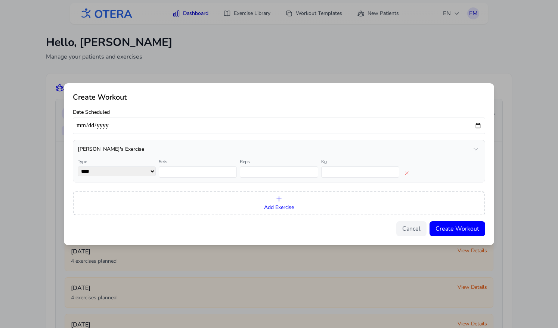
click at [285, 207] on span "Add Exercise" at bounding box center [279, 207] width 30 height 7
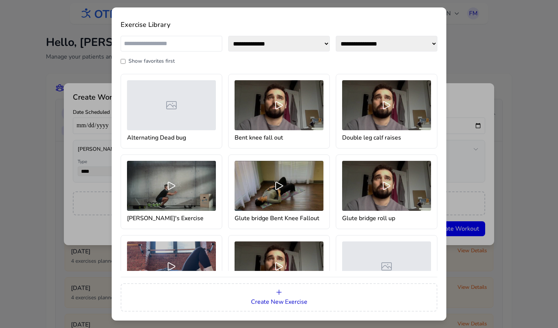
click at [170, 102] on icon at bounding box center [172, 105] width 10 height 7
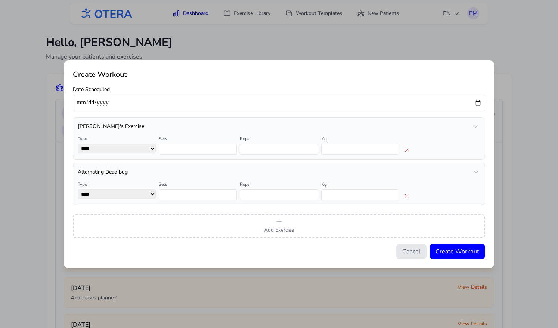
click at [413, 250] on button "Cancel" at bounding box center [411, 251] width 30 height 15
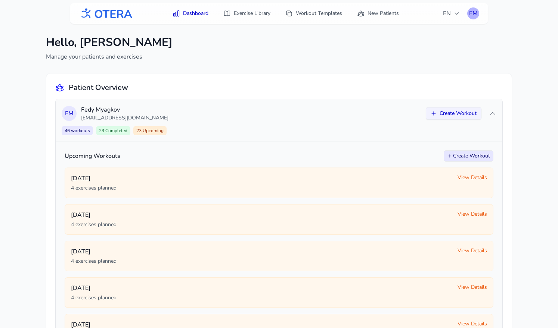
click at [476, 12] on div "FM" at bounding box center [473, 13] width 12 height 12
click at [433, 45] on link "Logout" at bounding box center [438, 43] width 84 height 13
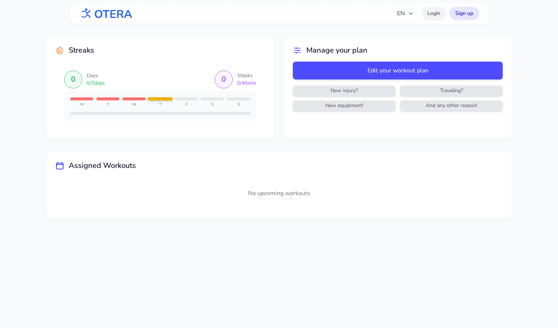
click at [434, 15] on link "Login" at bounding box center [433, 13] width 25 height 13
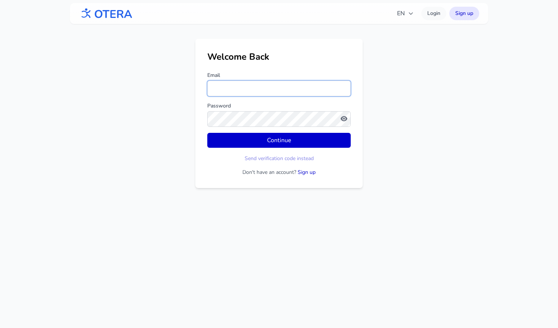
click at [254, 91] on input "Email" at bounding box center [278, 89] width 143 height 16
type input "**********"
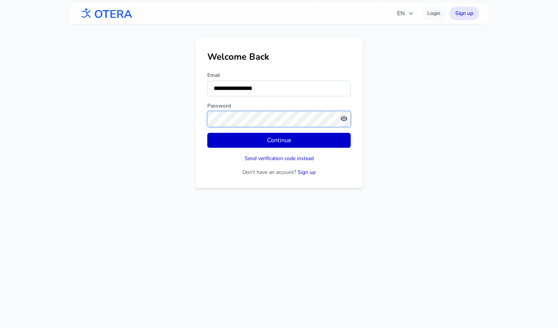
click at [207, 133] on button "Continue" at bounding box center [278, 140] width 143 height 15
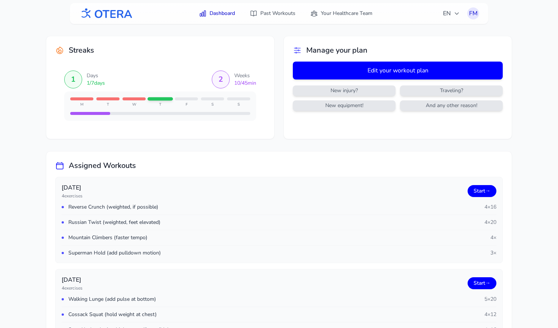
click at [366, 71] on button "Edit your workout plan" at bounding box center [398, 71] width 210 height 18
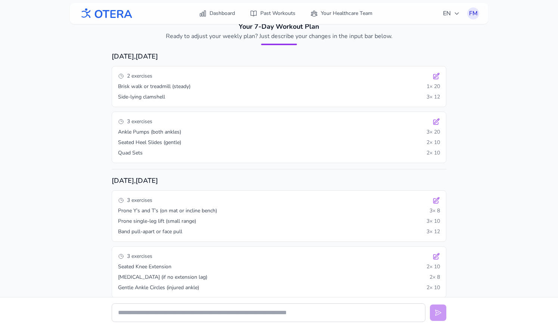
scroll to position [5, 0]
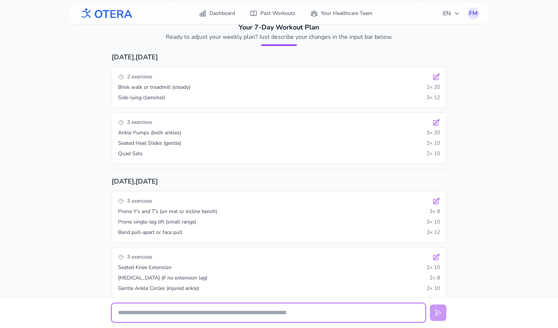
click at [262, 316] on input "text" at bounding box center [269, 313] width 314 height 19
type input "**********"
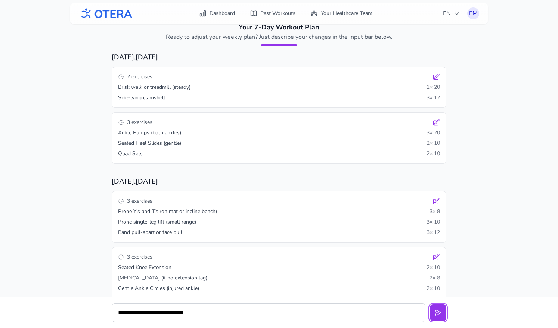
click at [430, 305] on button at bounding box center [438, 313] width 16 height 16
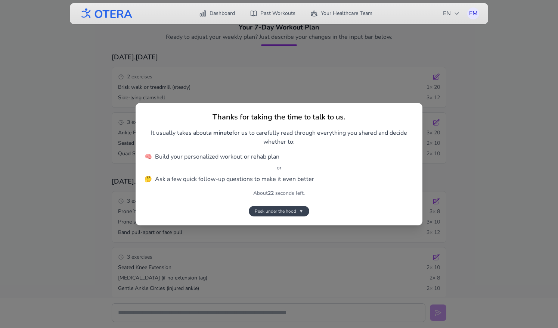
click at [297, 214] on button "Peek under the hood ▼" at bounding box center [279, 211] width 61 height 10
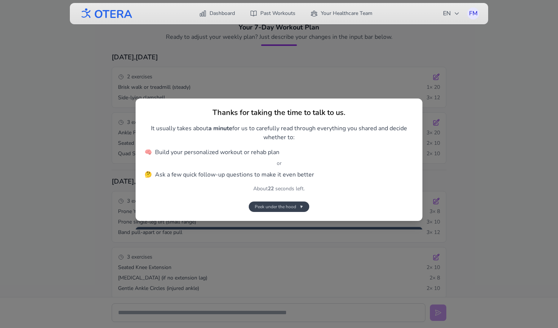
scroll to position [194, 0]
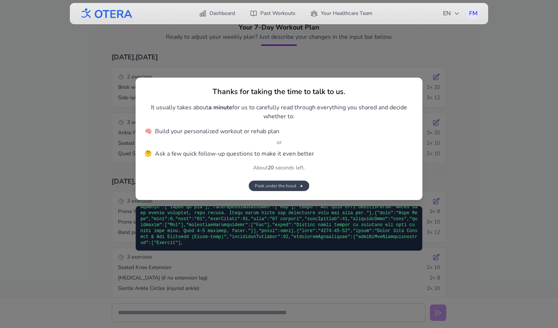
click at [295, 190] on button "Peek under the hood ▼" at bounding box center [279, 186] width 61 height 10
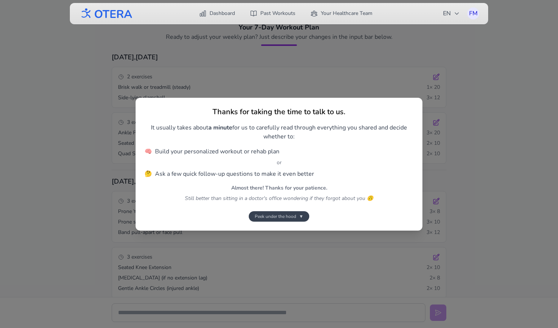
click at [296, 211] on button "Peek under the hood ▼" at bounding box center [279, 216] width 61 height 10
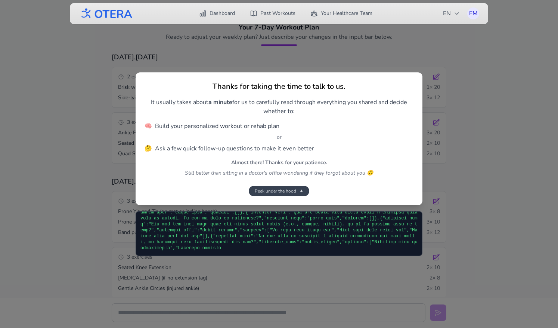
scroll to position [708, 0]
click at [302, 191] on span "▼" at bounding box center [301, 191] width 4 height 6
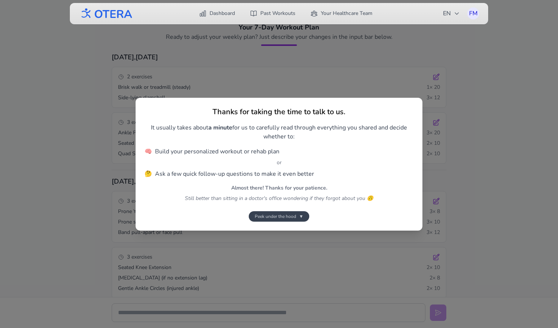
click at [301, 216] on span "▼" at bounding box center [301, 217] width 4 height 6
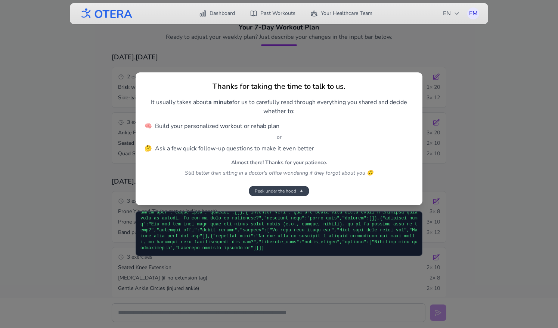
click at [301, 191] on span "▼" at bounding box center [301, 191] width 4 height 6
